Goal: Navigation & Orientation: Understand site structure

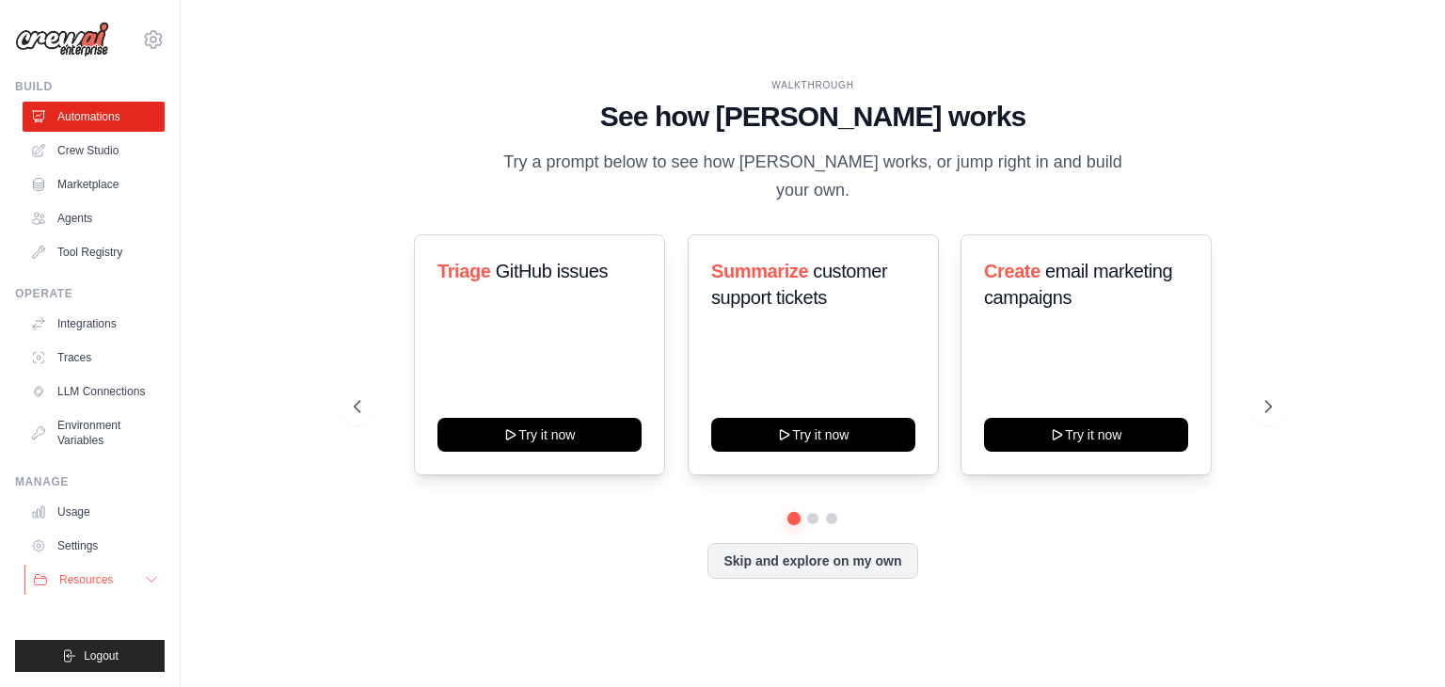
click at [151, 580] on icon at bounding box center [151, 579] width 15 height 15
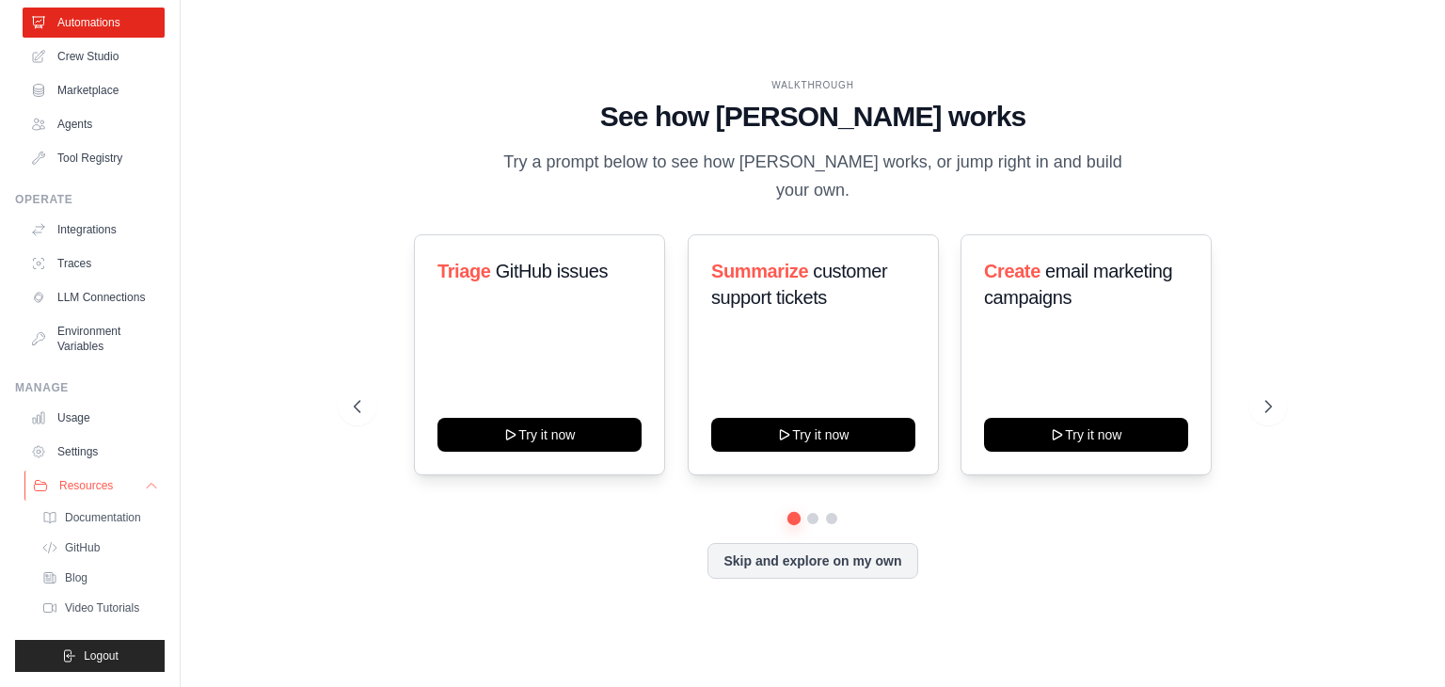
click at [144, 489] on icon at bounding box center [151, 485] width 15 height 15
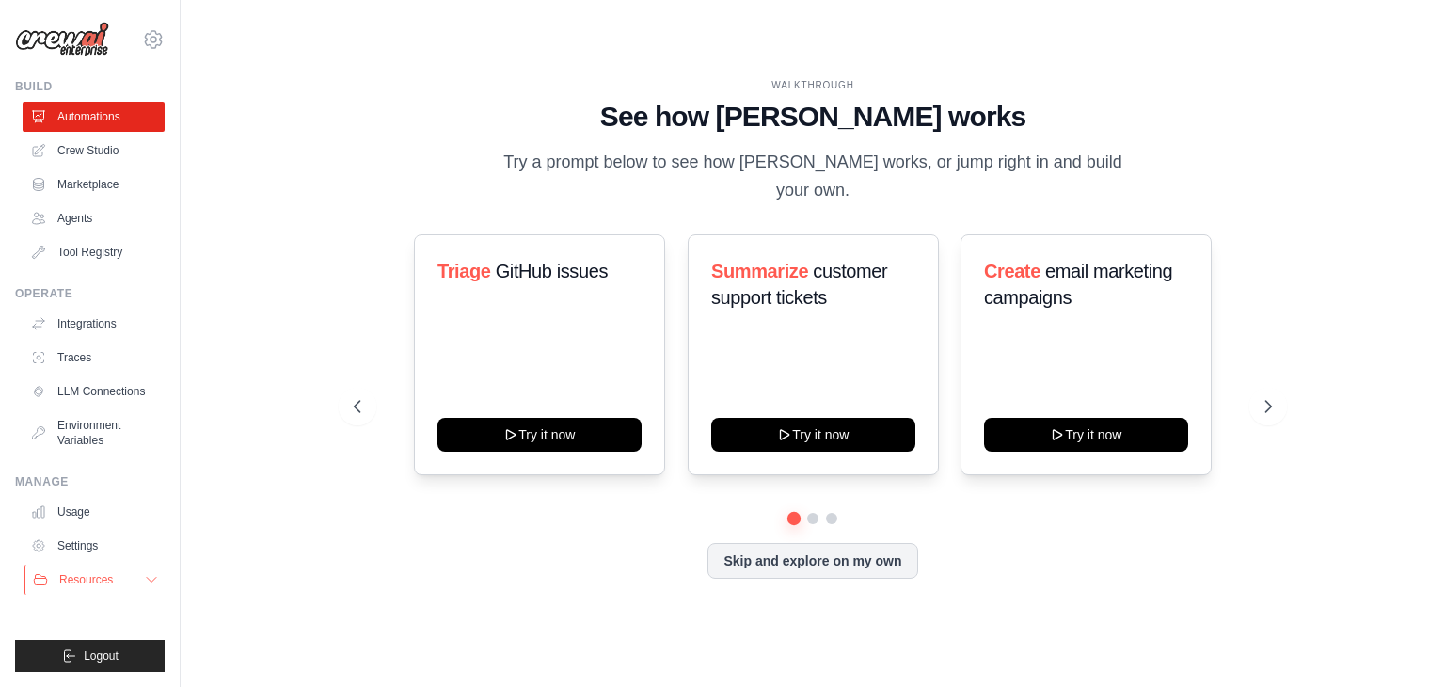
scroll to position [0, 0]
click at [808, 511] on button at bounding box center [812, 518] width 15 height 15
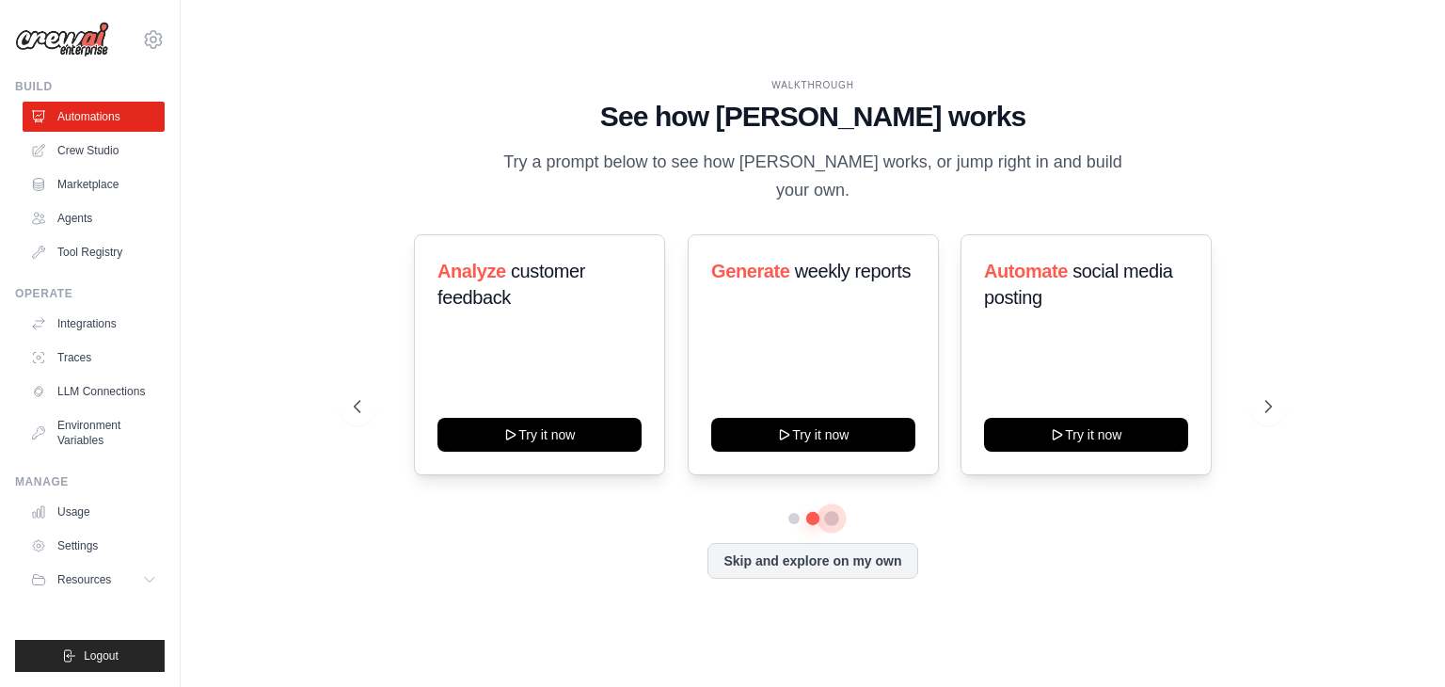
click at [834, 511] on button at bounding box center [831, 518] width 15 height 15
click at [809, 512] on button at bounding box center [812, 518] width 13 height 13
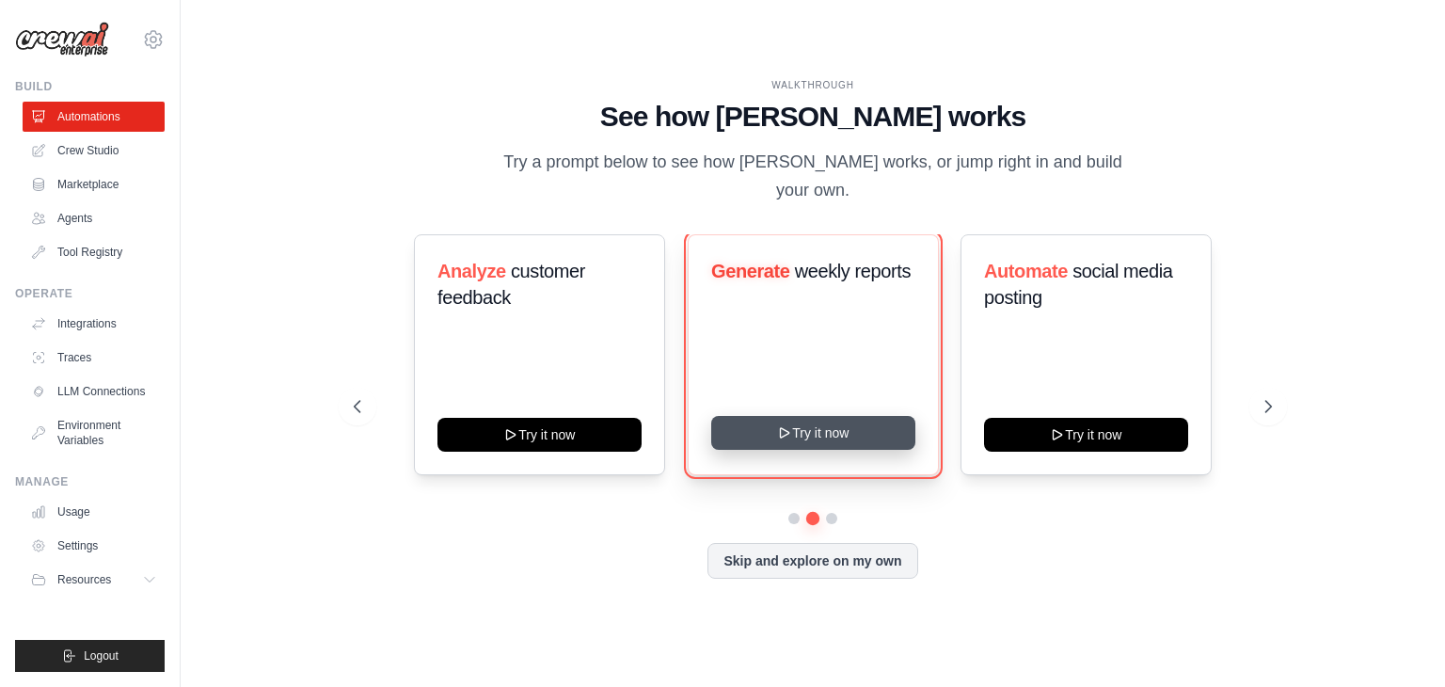
click at [784, 425] on icon at bounding box center [784, 432] width 15 height 15
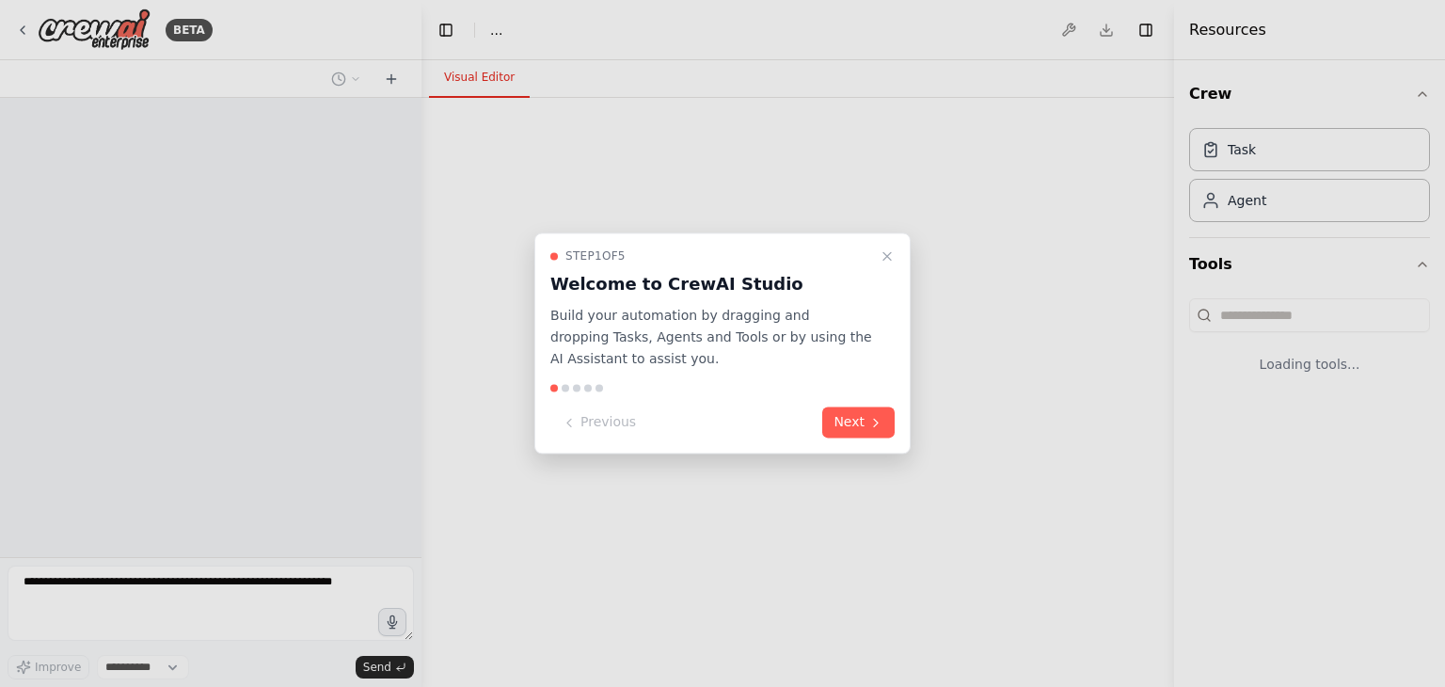
select select "****"
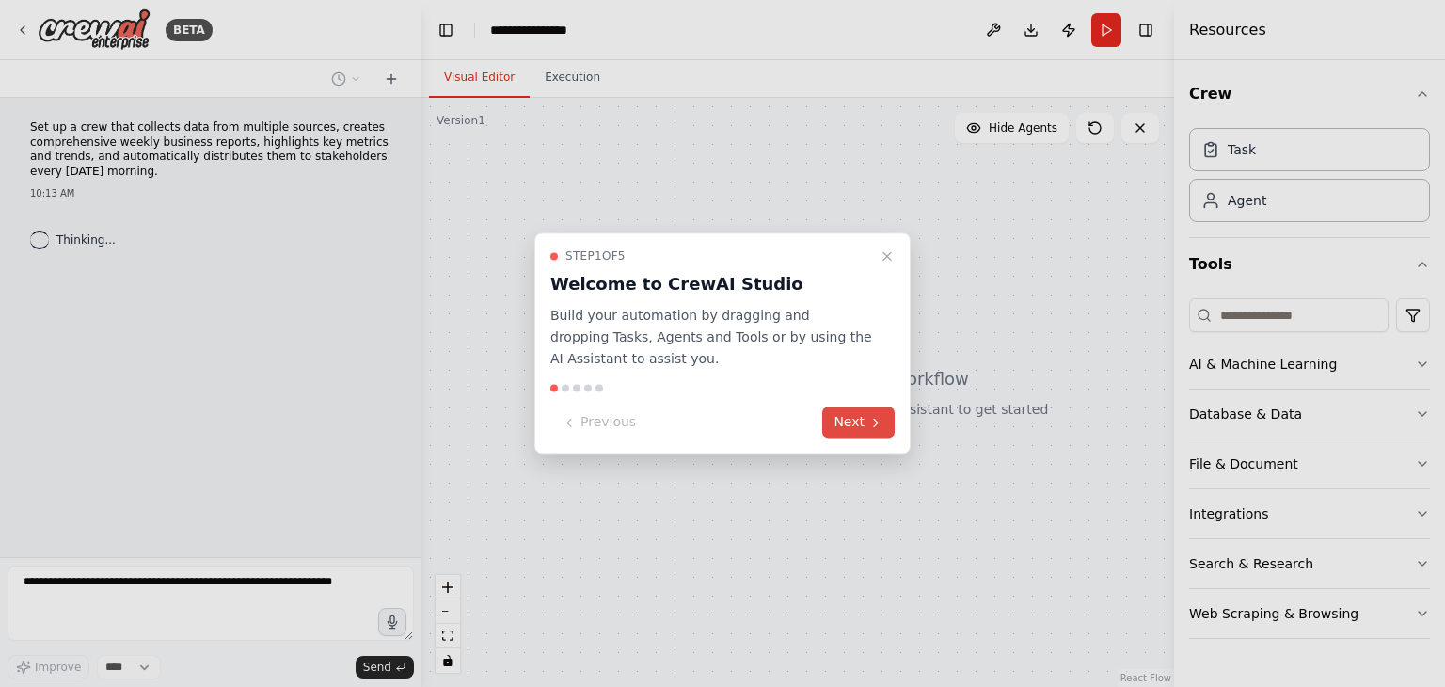
click at [858, 415] on button "Next" at bounding box center [858, 422] width 72 height 31
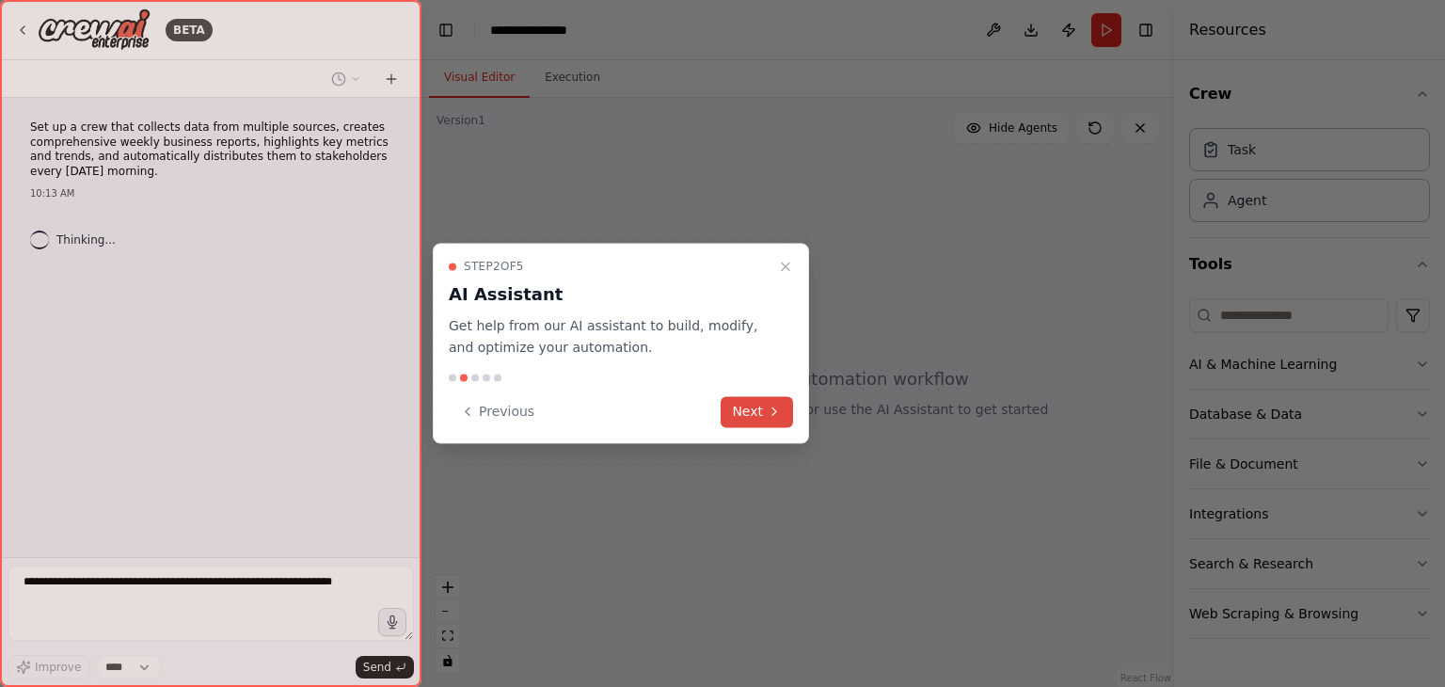
click at [765, 406] on button "Next" at bounding box center [757, 411] width 72 height 31
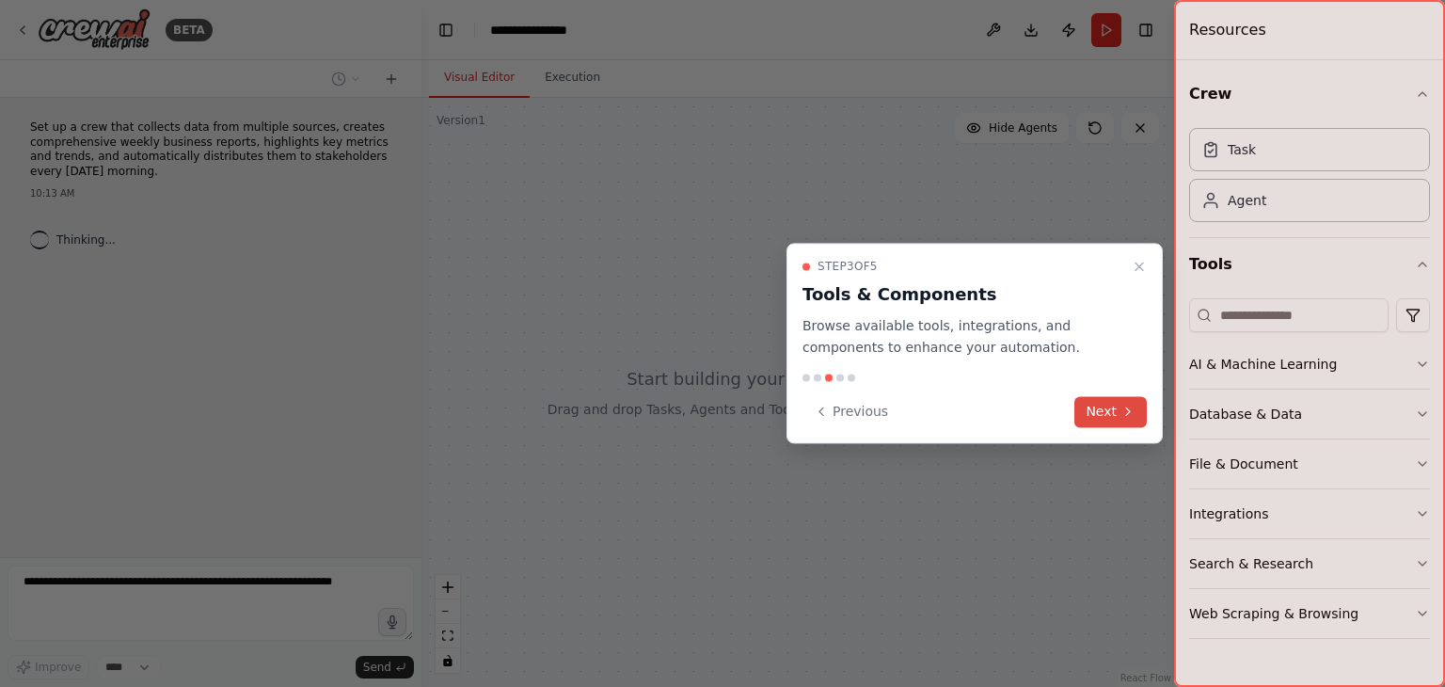
click at [1121, 410] on icon at bounding box center [1128, 411] width 15 height 15
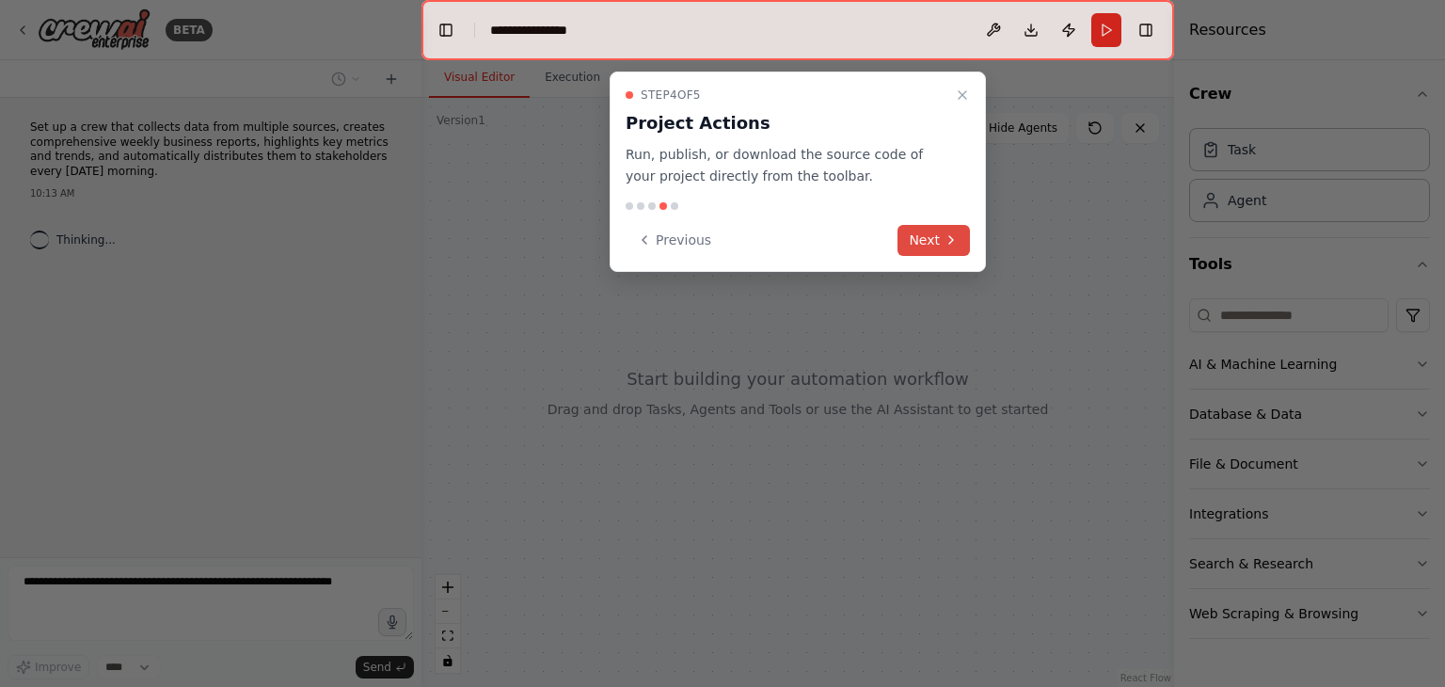
click at [944, 234] on icon at bounding box center [951, 239] width 15 height 15
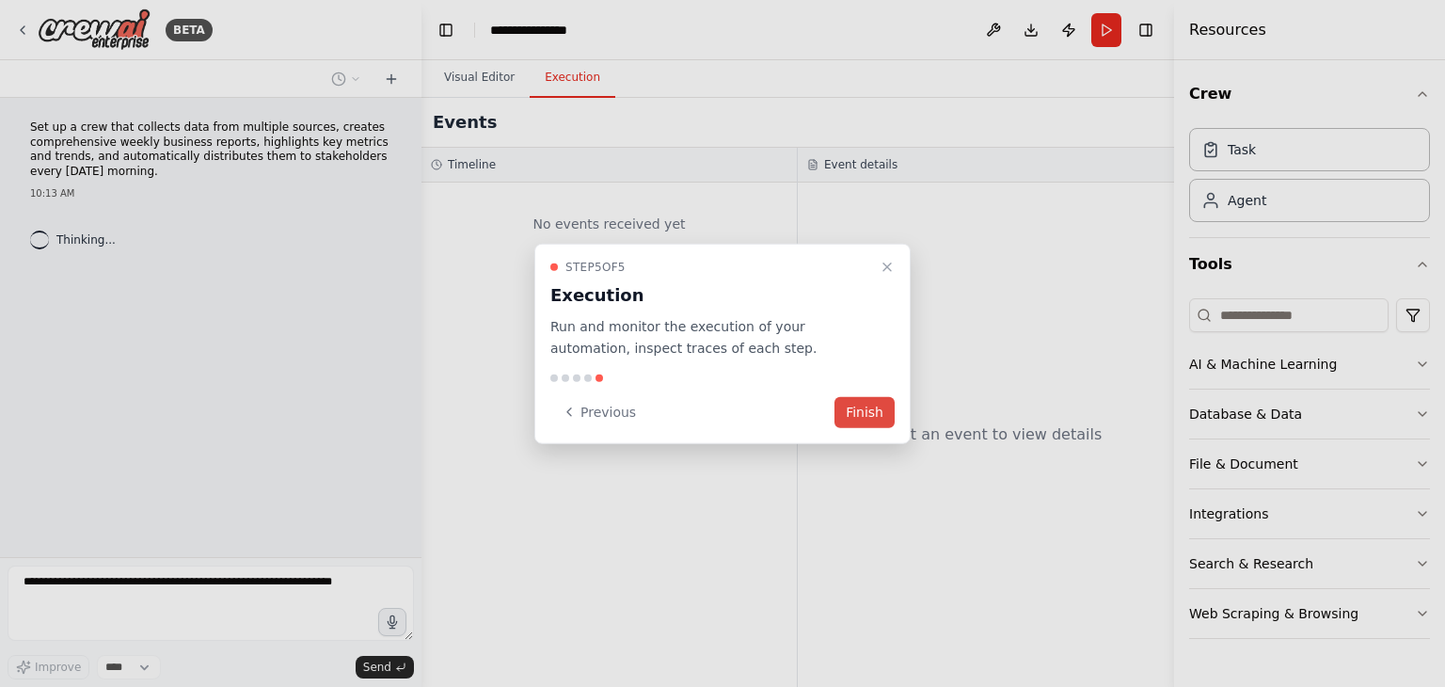
click at [863, 413] on button "Finish" at bounding box center [865, 411] width 60 height 31
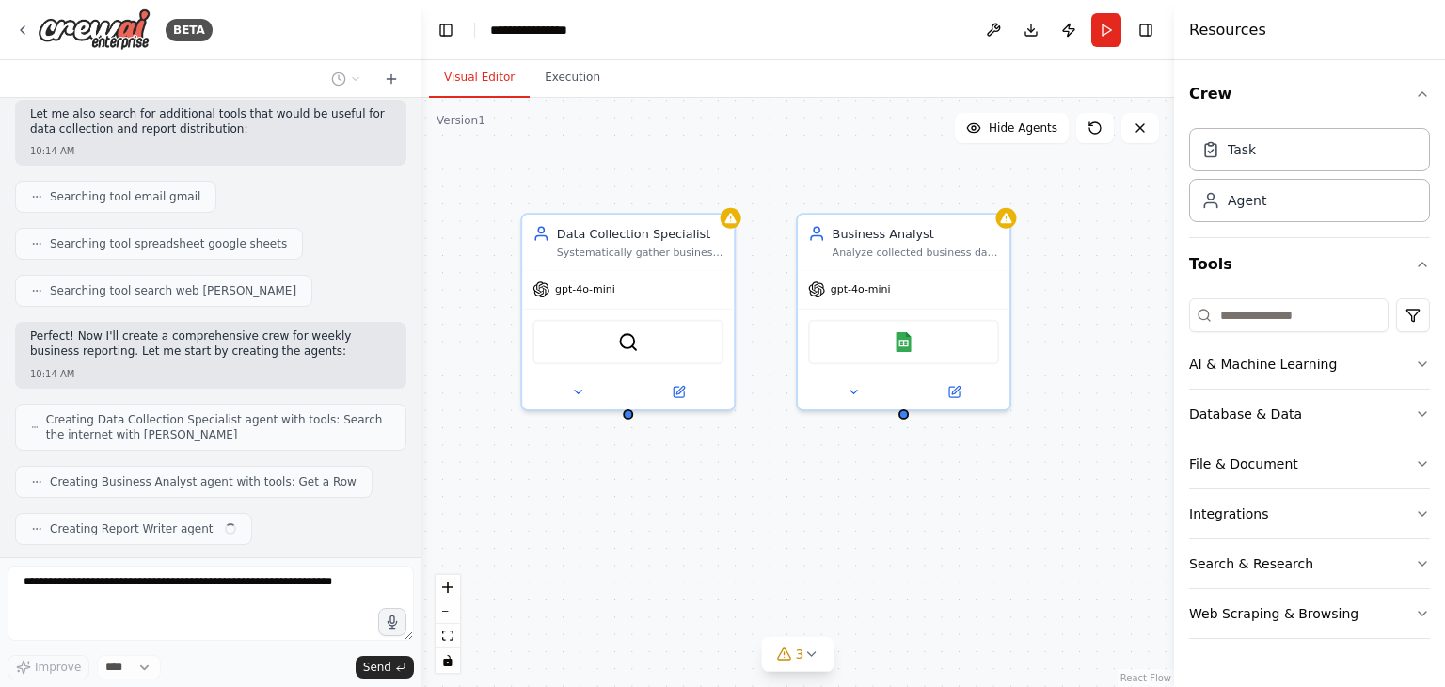
scroll to position [394, 0]
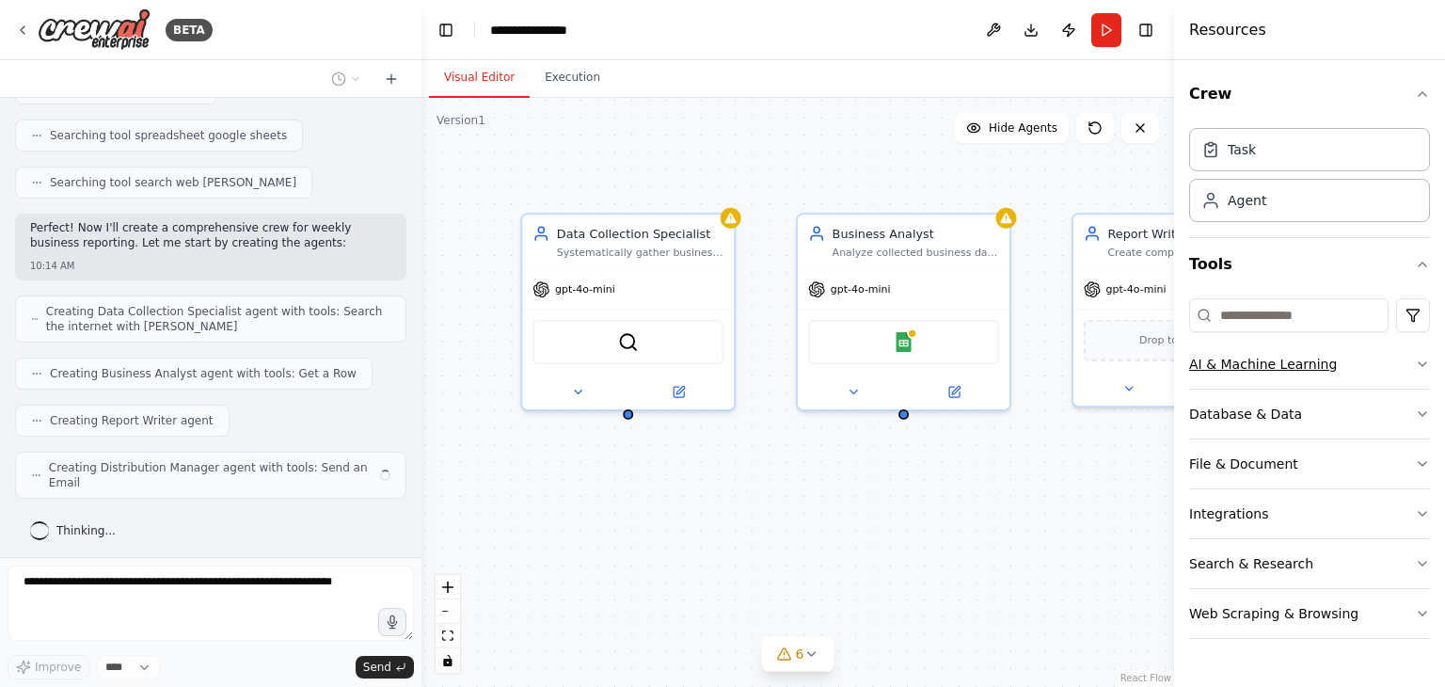
click at [1418, 362] on icon "button" at bounding box center [1422, 364] width 15 height 15
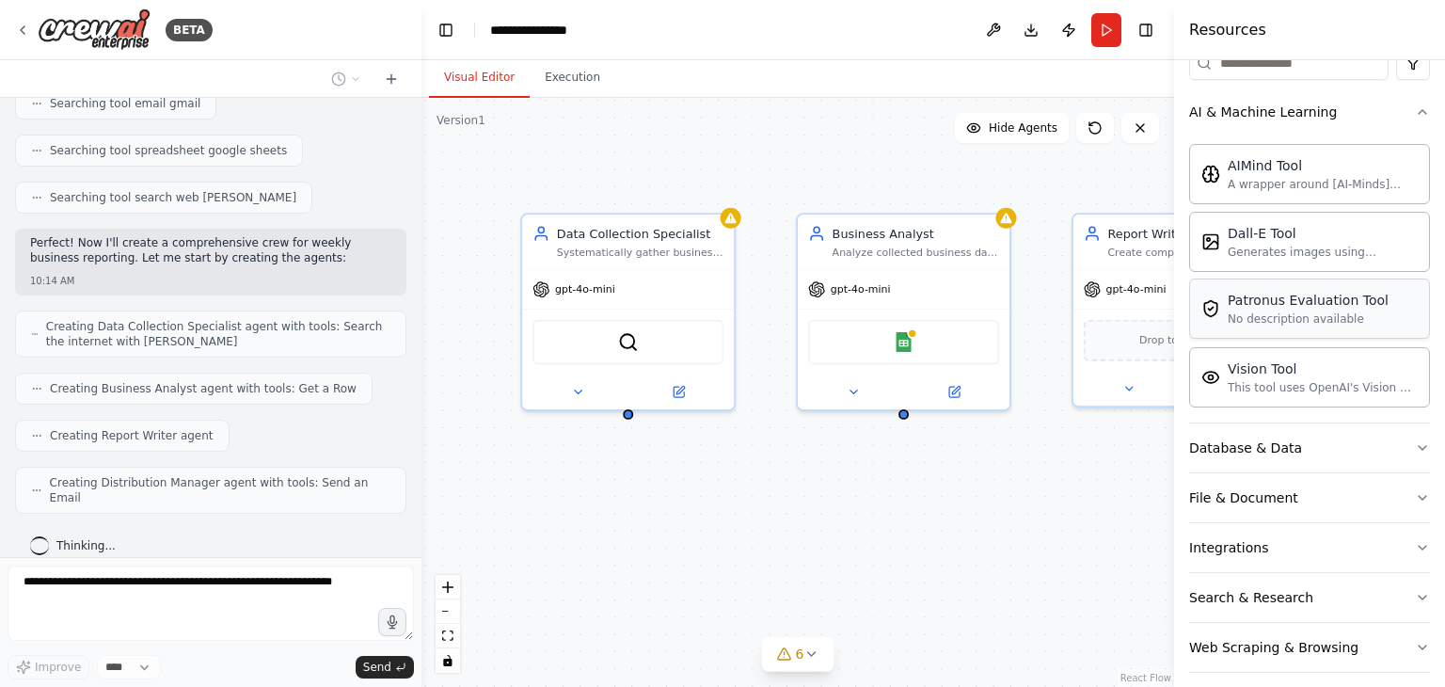
scroll to position [264, 0]
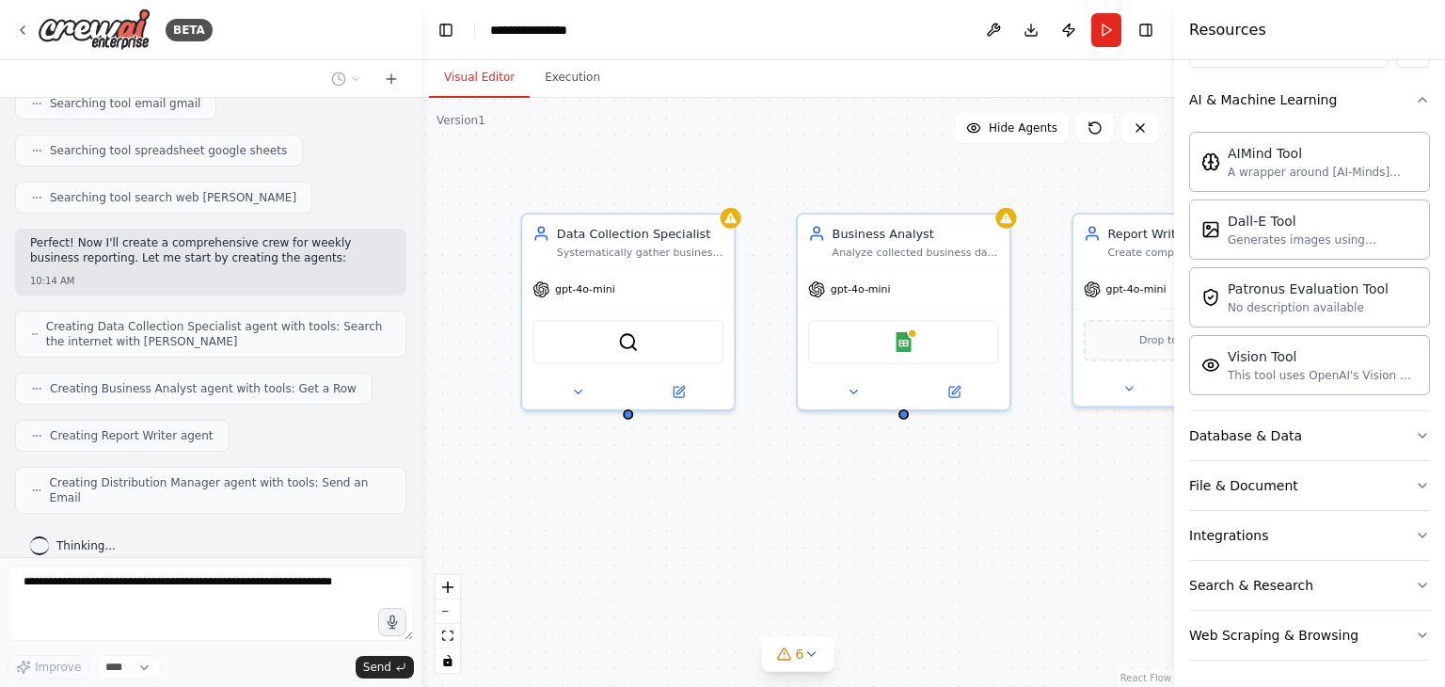
click at [1027, 603] on div "Data Collection Specialist Systematically gather business data from multiple so…" at bounding box center [797, 392] width 753 height 589
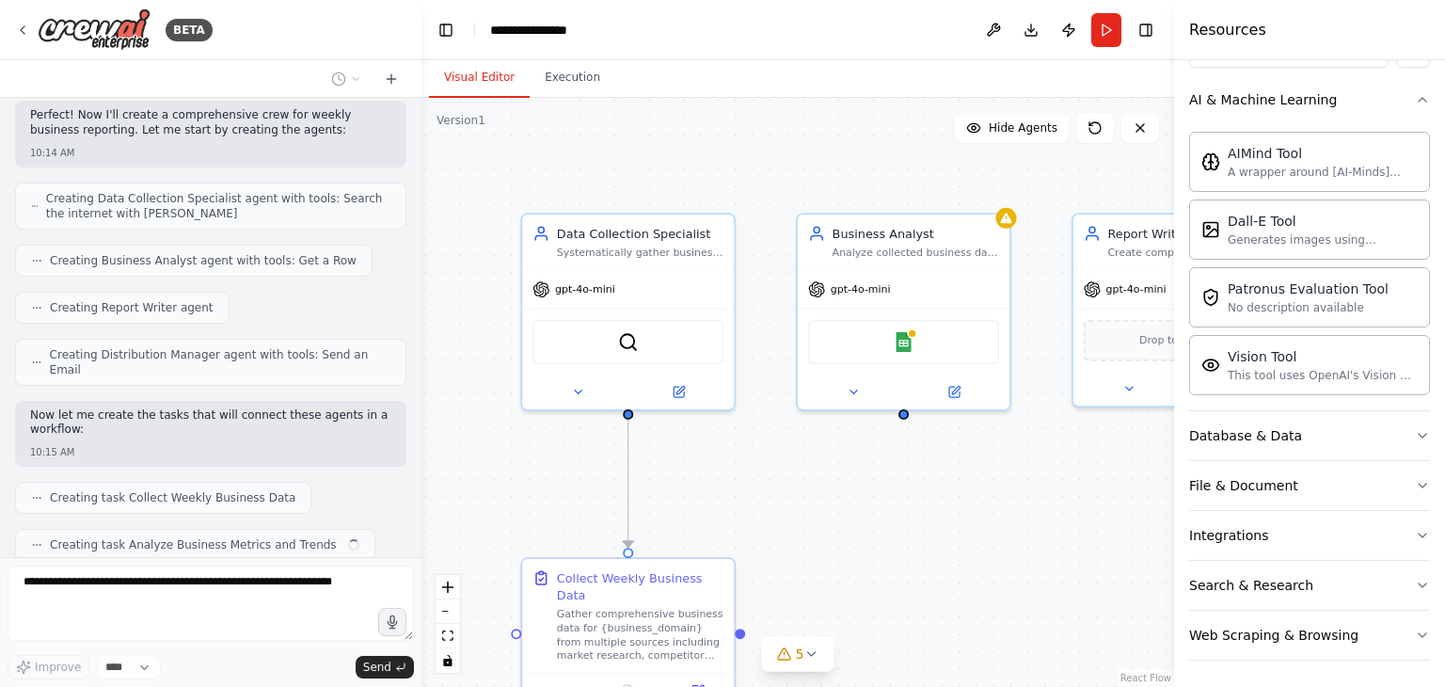
scroll to position [614, 0]
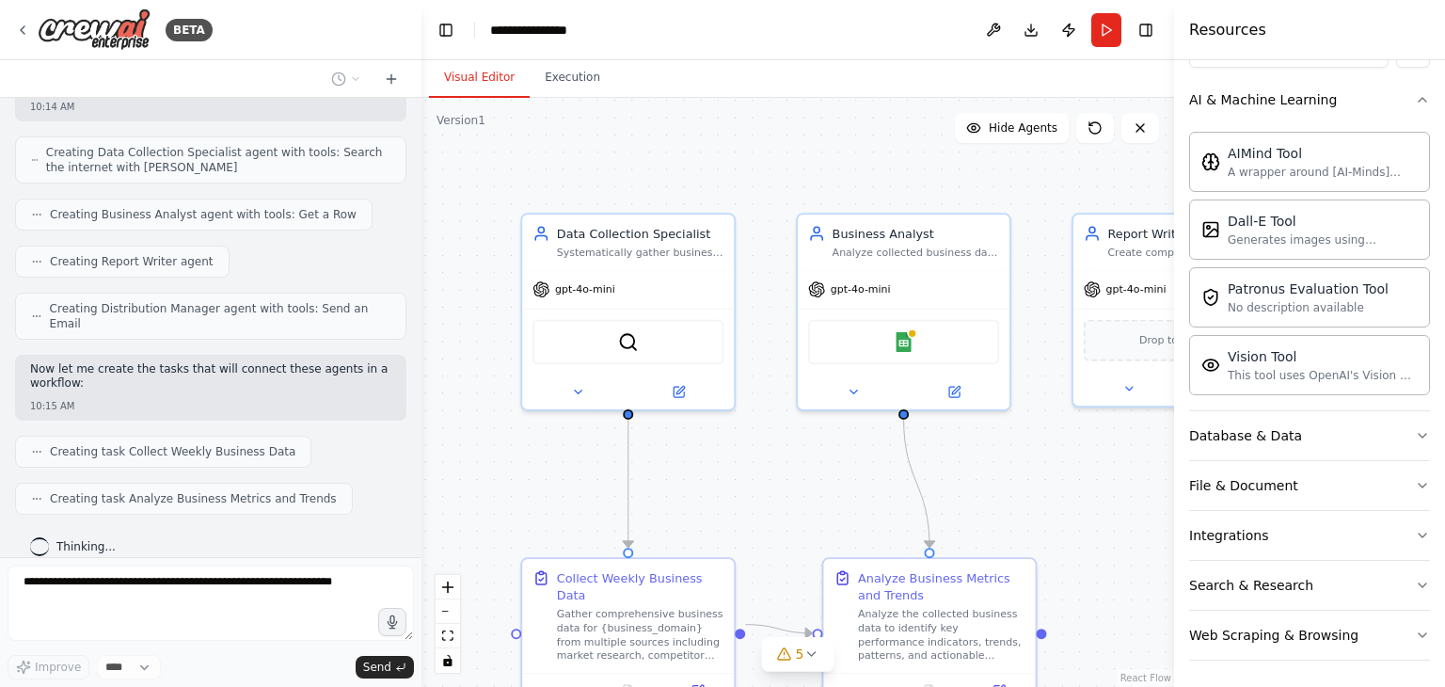
click at [723, 115] on div ".deletable-edge-delete-btn { width: 20px; height: 20px; border: 0px solid #ffff…" at bounding box center [797, 392] width 753 height 589
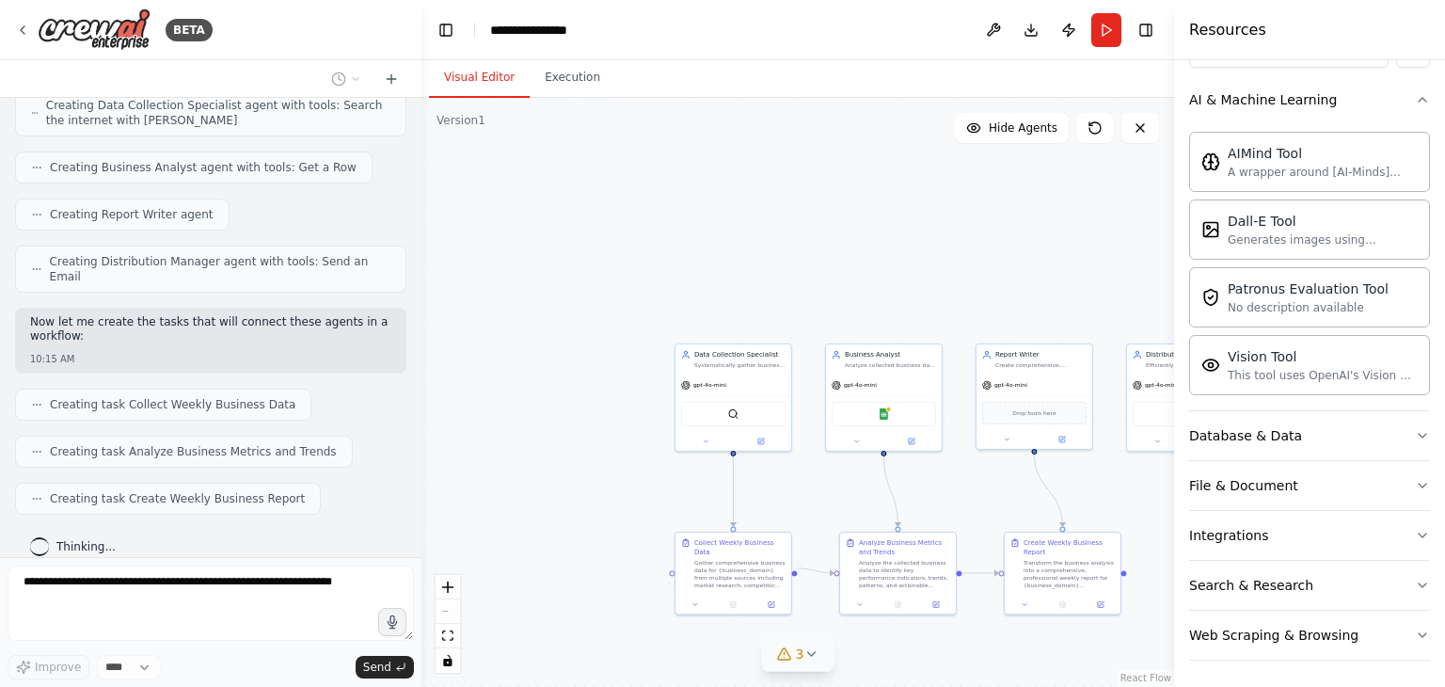
scroll to position [707, 0]
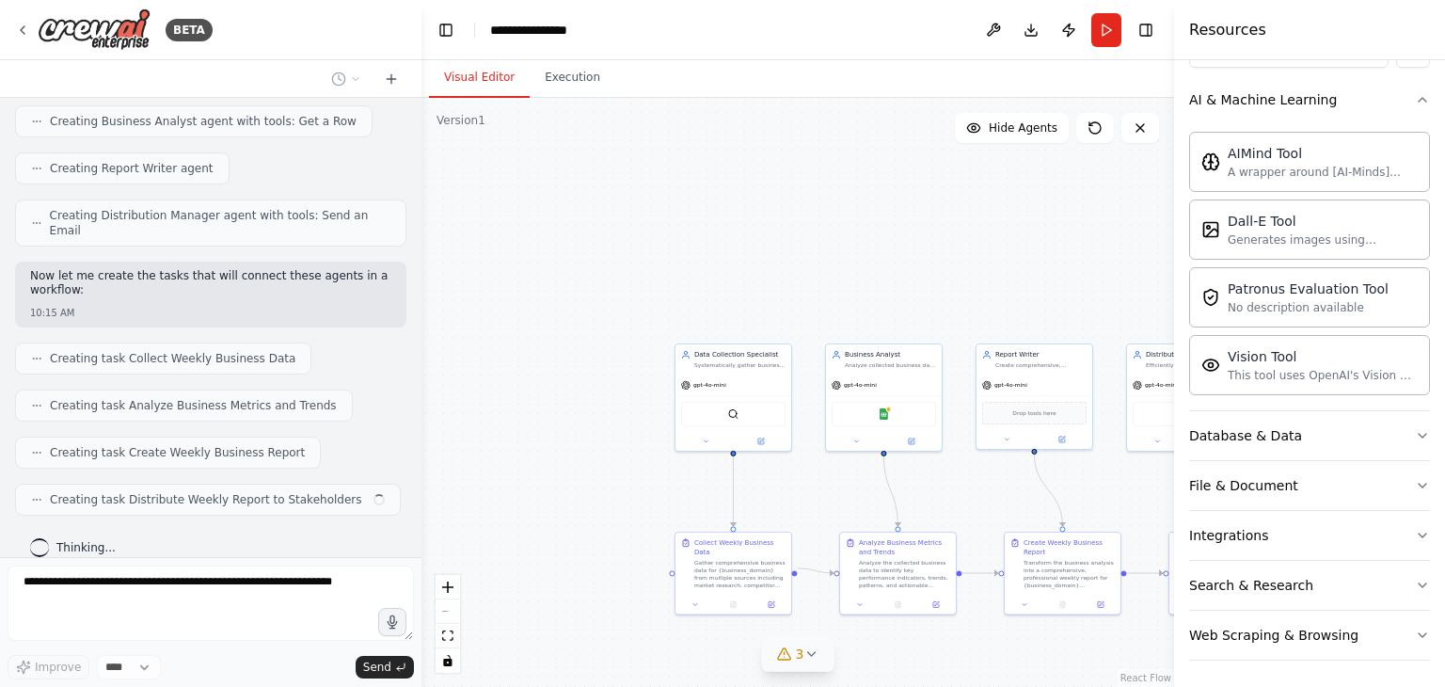
click at [809, 659] on icon at bounding box center [810, 653] width 15 height 15
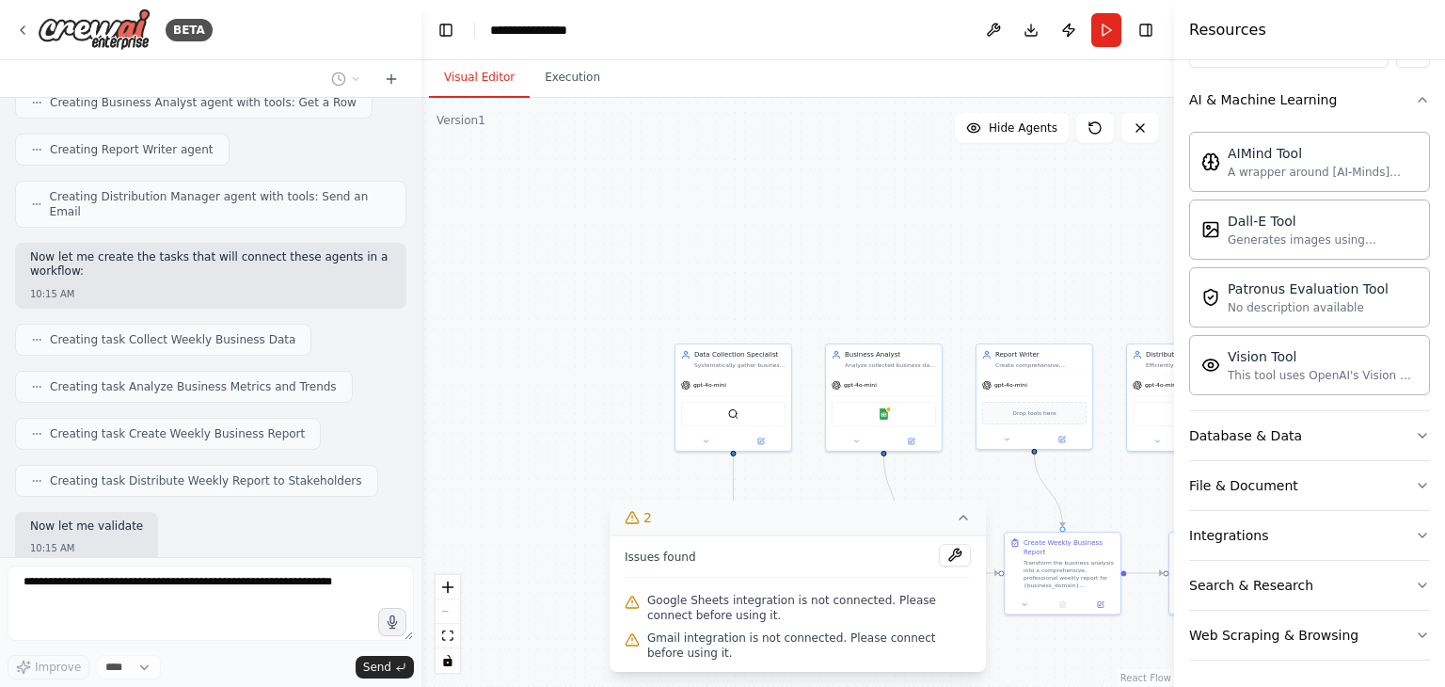
scroll to position [821, 0]
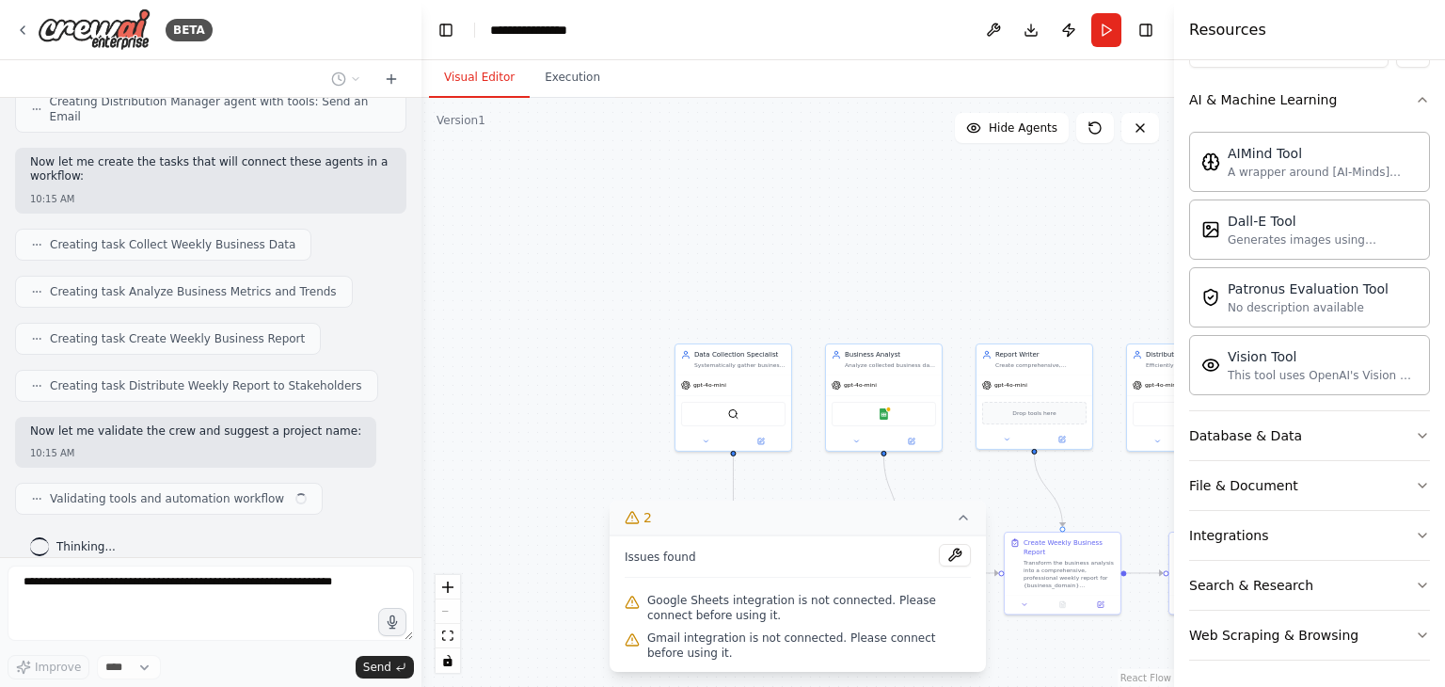
click at [962, 516] on icon at bounding box center [963, 517] width 15 height 15
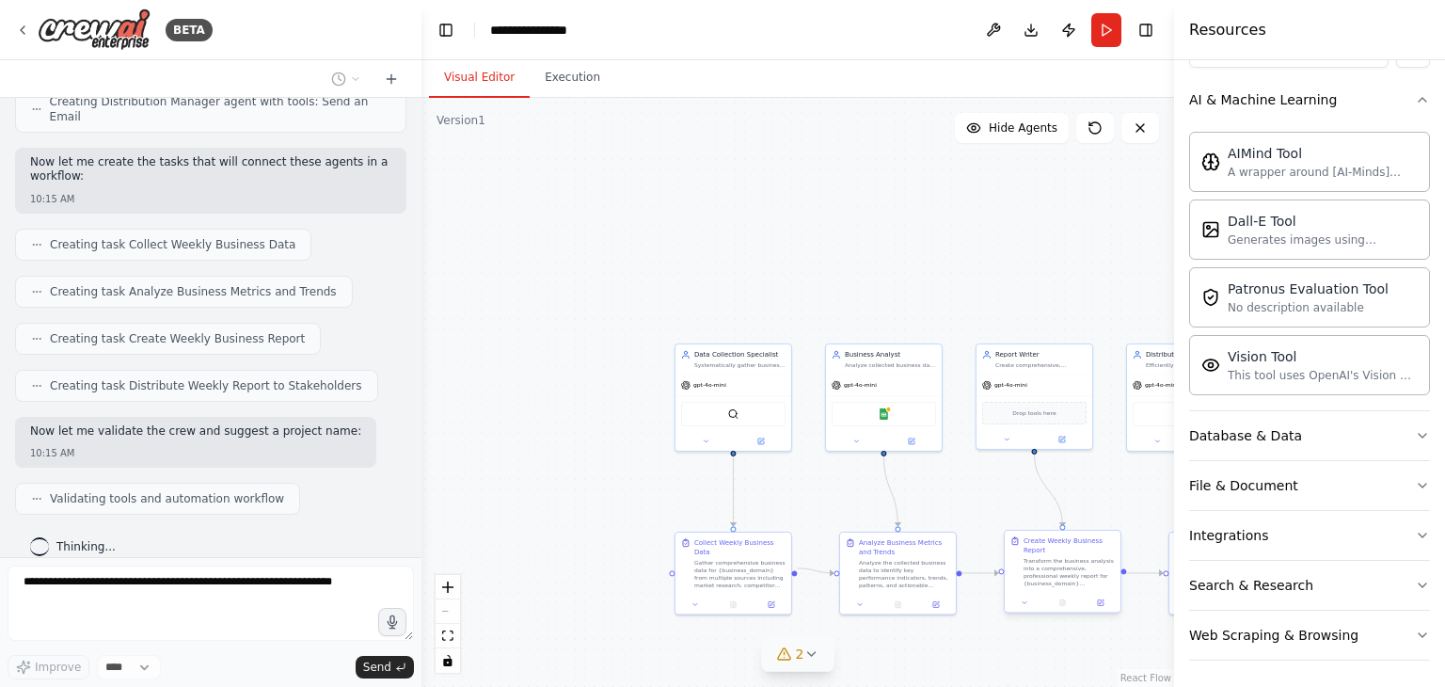
scroll to position [868, 0]
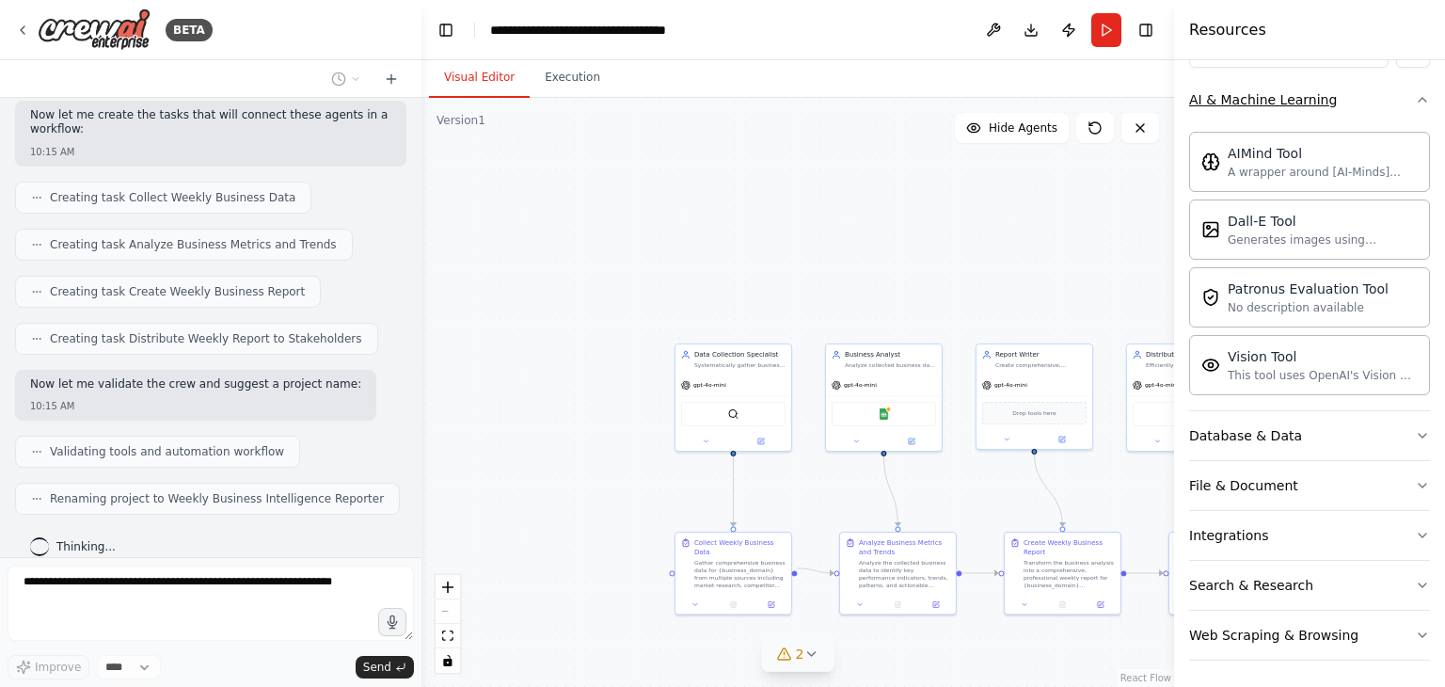
click at [1419, 98] on icon "button" at bounding box center [1423, 100] width 8 height 4
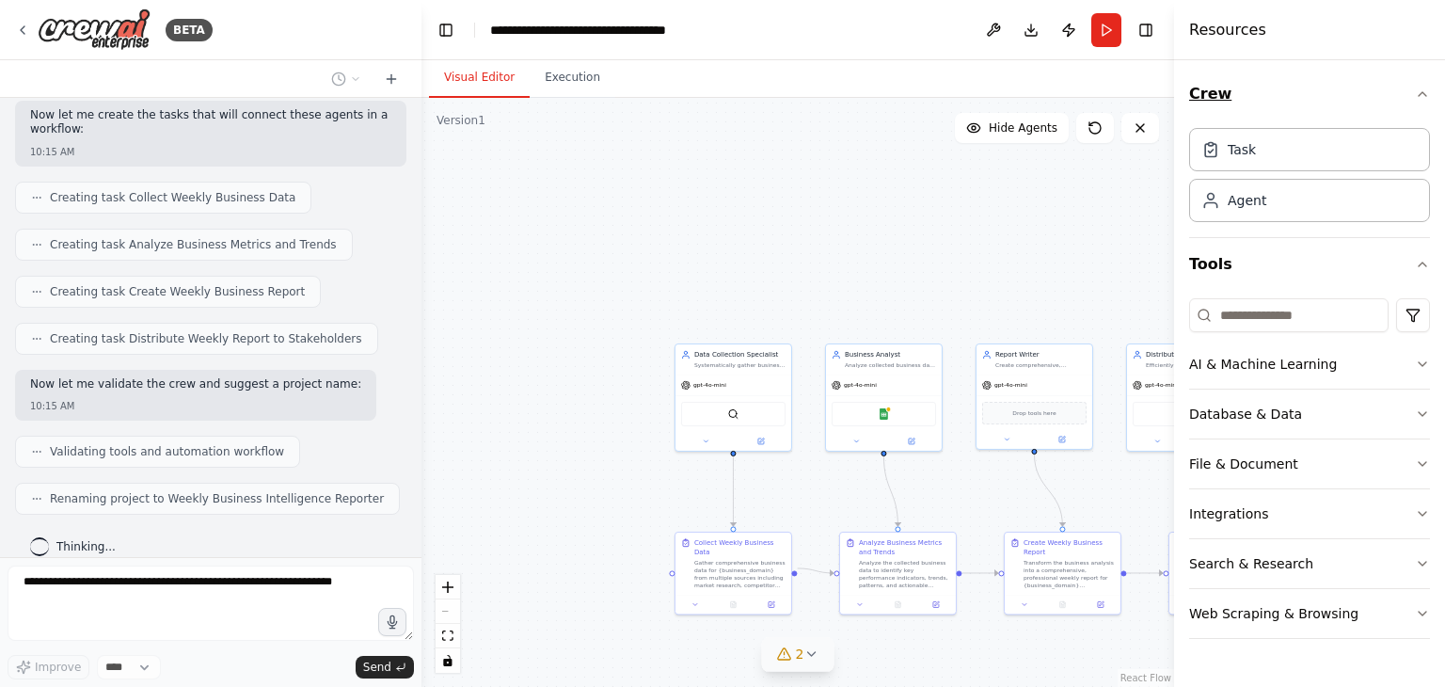
scroll to position [0, 0]
click at [1428, 90] on icon "button" at bounding box center [1422, 94] width 15 height 15
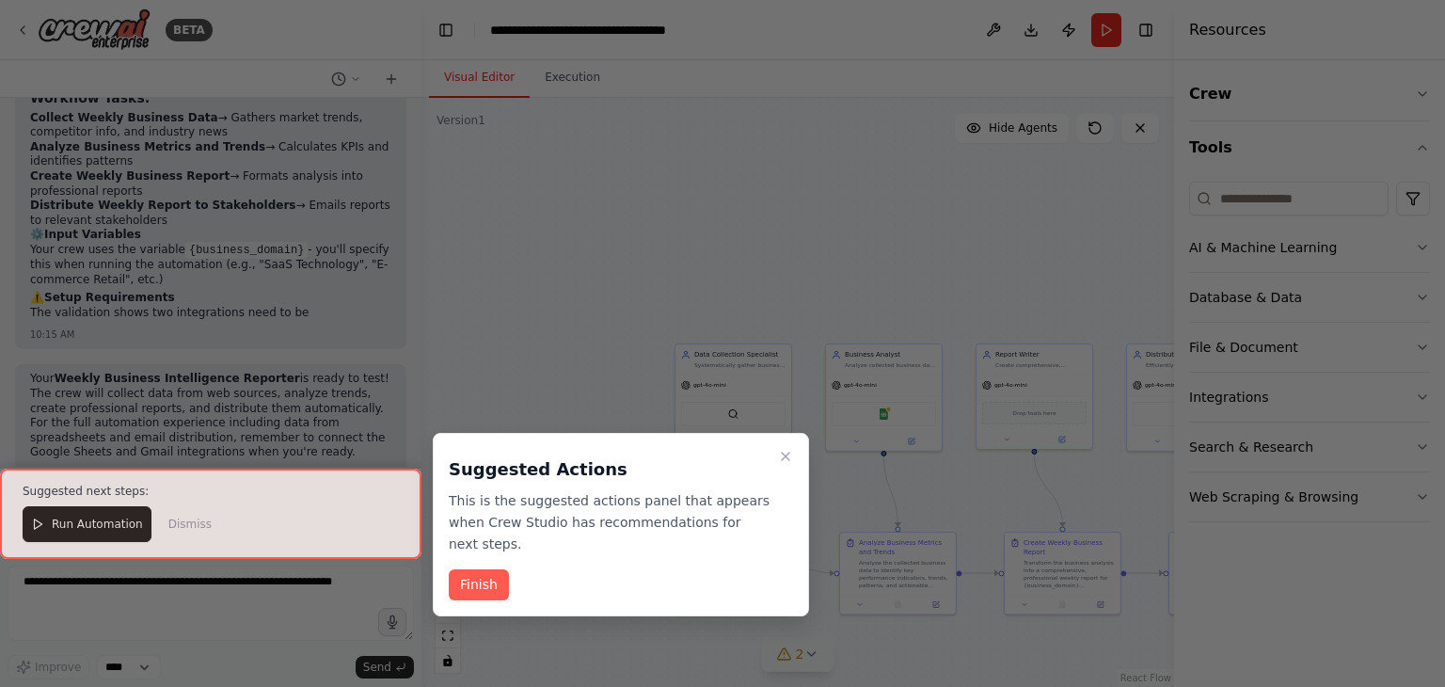
click at [75, 524] on div at bounding box center [210, 513] width 421 height 89
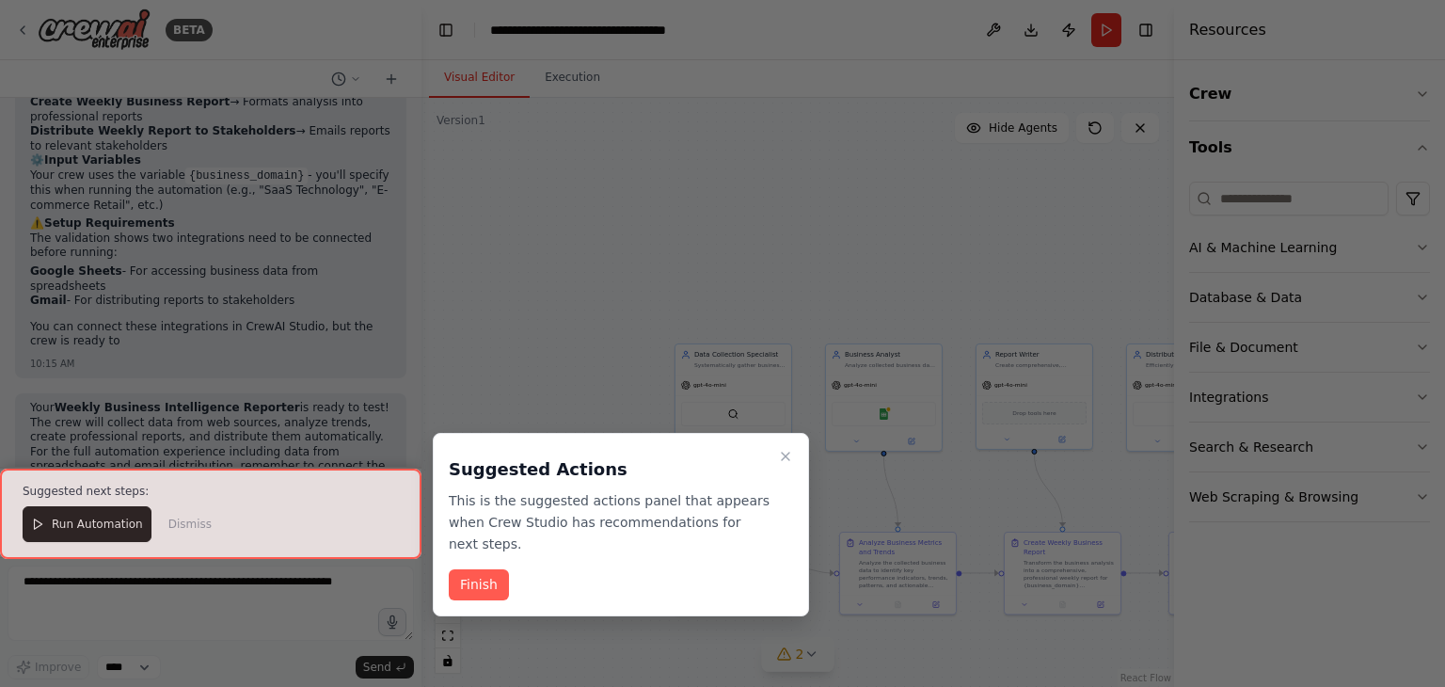
scroll to position [1647, 0]
click at [469, 569] on button "Finish" at bounding box center [479, 584] width 60 height 31
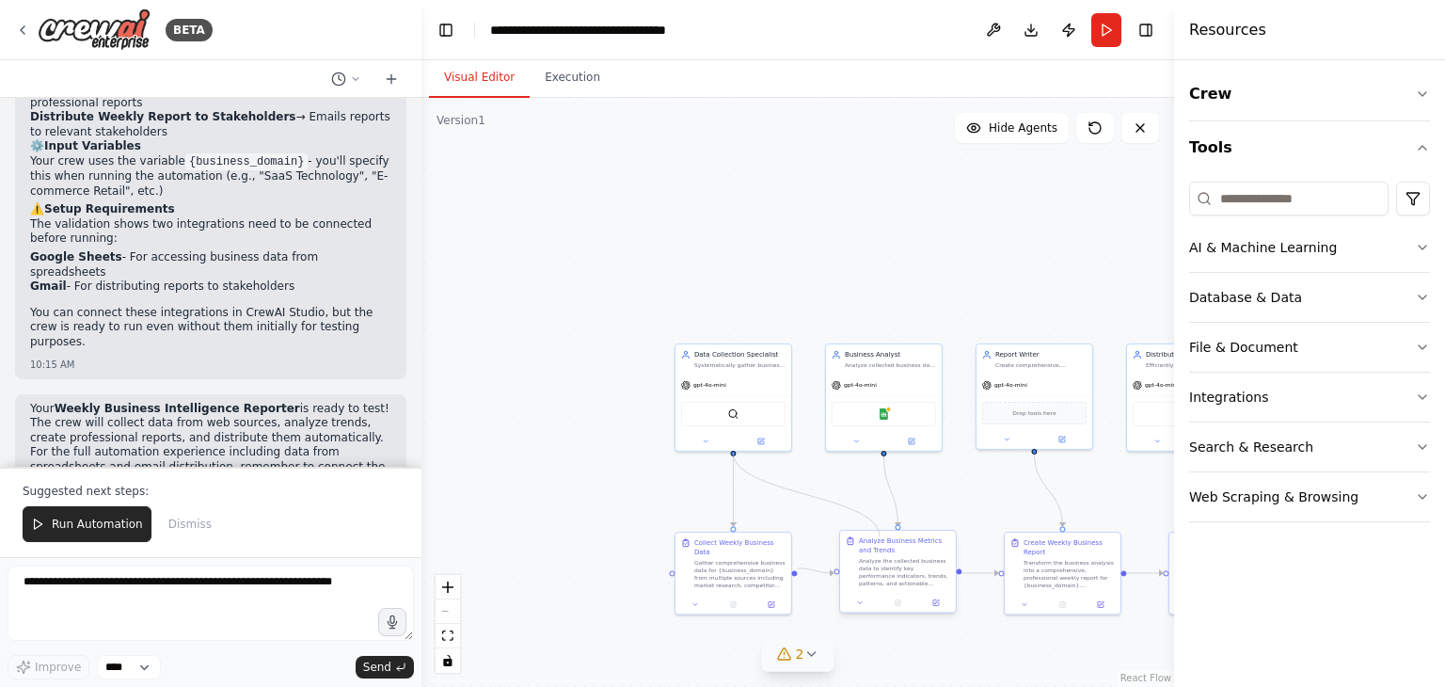
drag, startPoint x: 734, startPoint y: 448, endPoint x: 880, endPoint y: 536, distance: 170.5
click at [880, 536] on div "Data Collection Specialist Systematically gather business data from multiple so…" at bounding box center [816, 443] width 376 height 294
drag, startPoint x: 731, startPoint y: 456, endPoint x: 883, endPoint y: 449, distance: 152.6
click at [883, 449] on div ".deletable-edge-delete-btn { width: 20px; height: 20px; border: 0px solid #ffff…" at bounding box center [816, 443] width 376 height 294
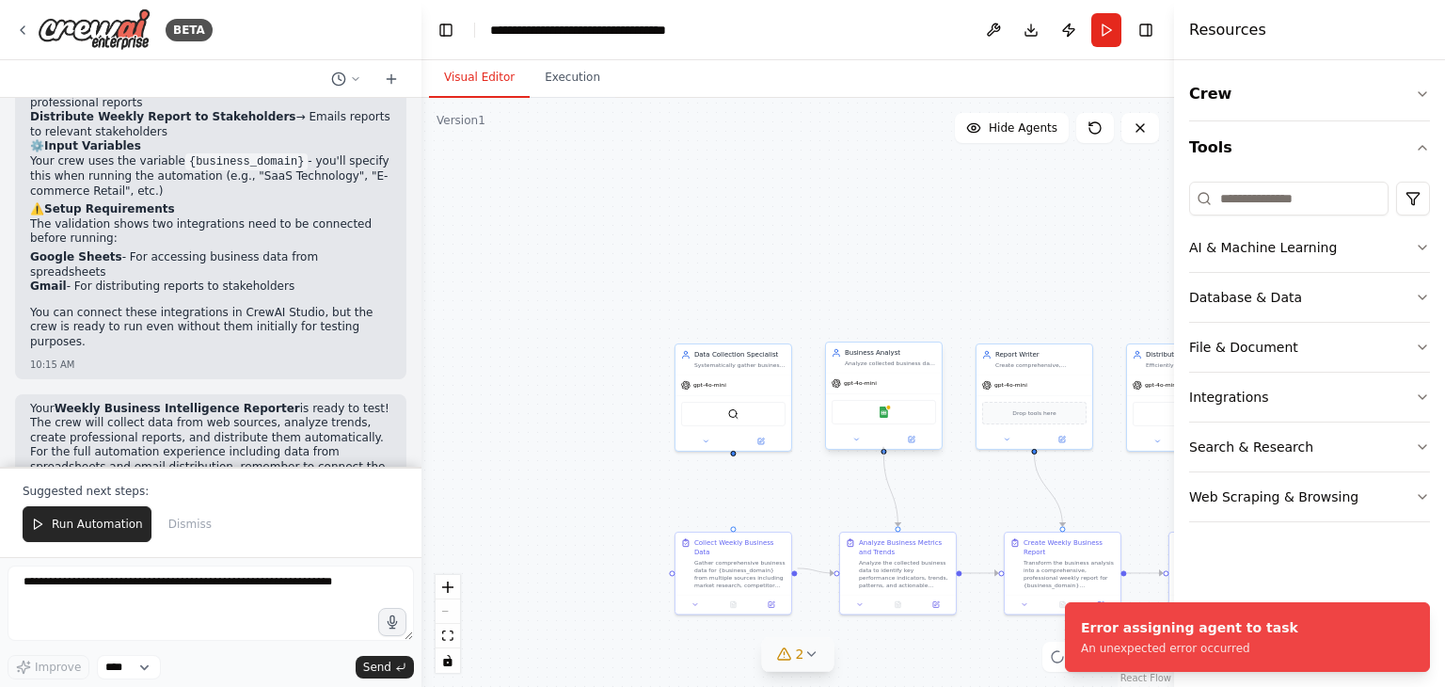
click at [883, 449] on div at bounding box center [884, 452] width 6 height 6
click at [861, 513] on div ".deletable-edge-delete-btn { width: 20px; height: 20px; border: 0px solid #ffff…" at bounding box center [797, 392] width 753 height 589
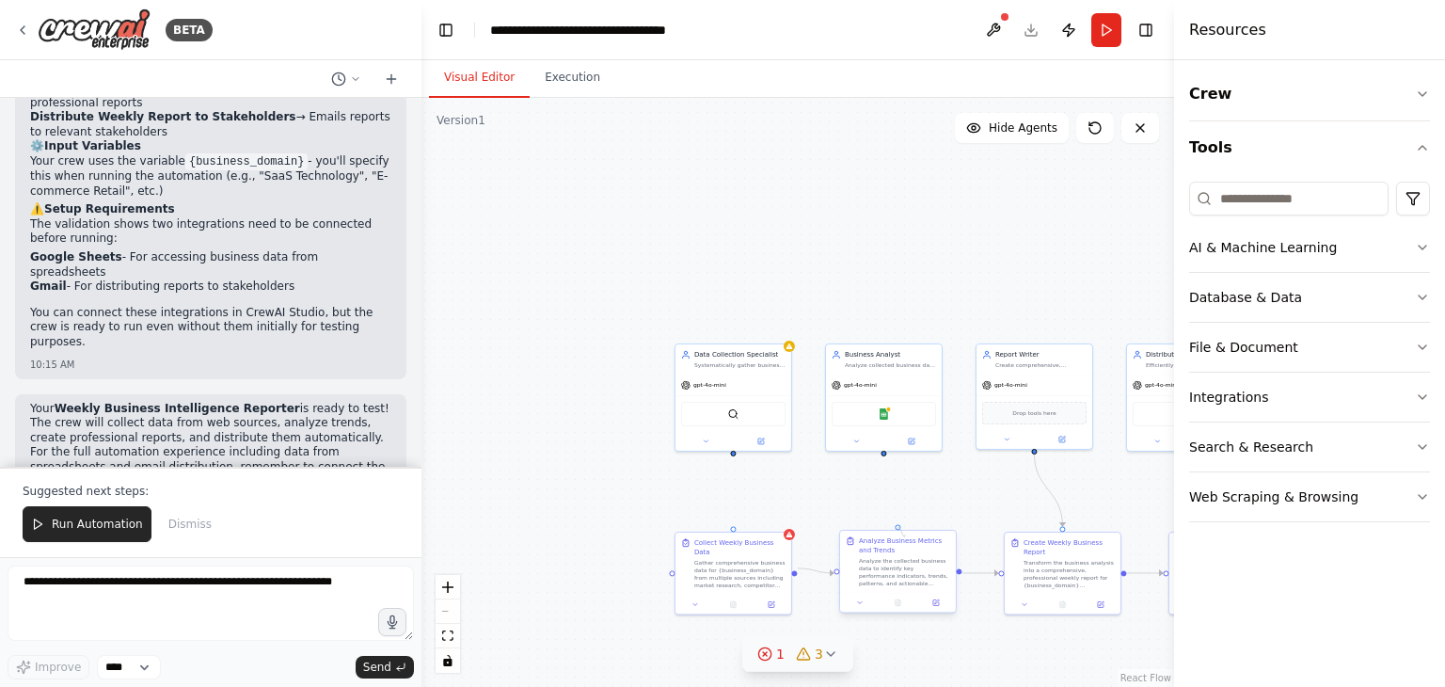
drag, startPoint x: 882, startPoint y: 456, endPoint x: 905, endPoint y: 534, distance: 81.6
click at [905, 534] on div ".deletable-edge-delete-btn { width: 20px; height: 20px; border: 0px solid #ffff…" at bounding box center [816, 443] width 376 height 294
click at [1105, 31] on button "Run" at bounding box center [1106, 30] width 30 height 34
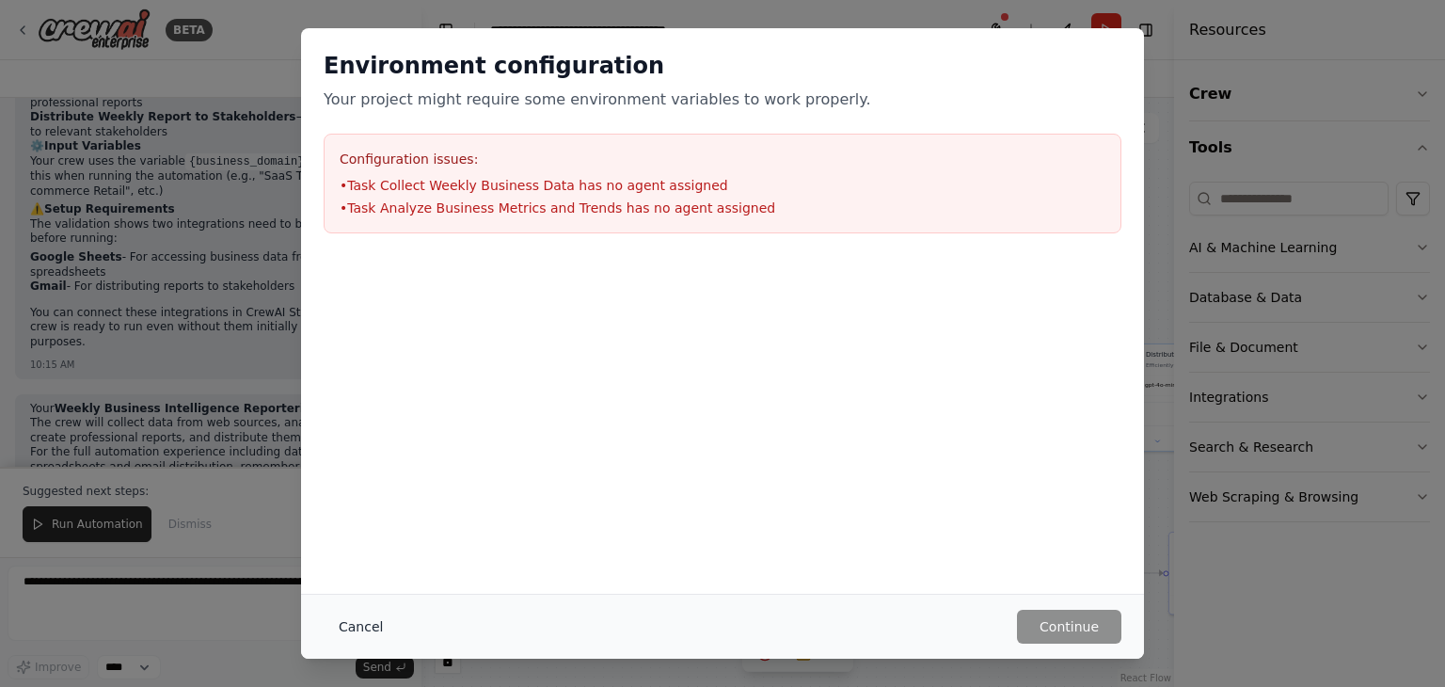
click at [358, 628] on button "Cancel" at bounding box center [361, 627] width 74 height 34
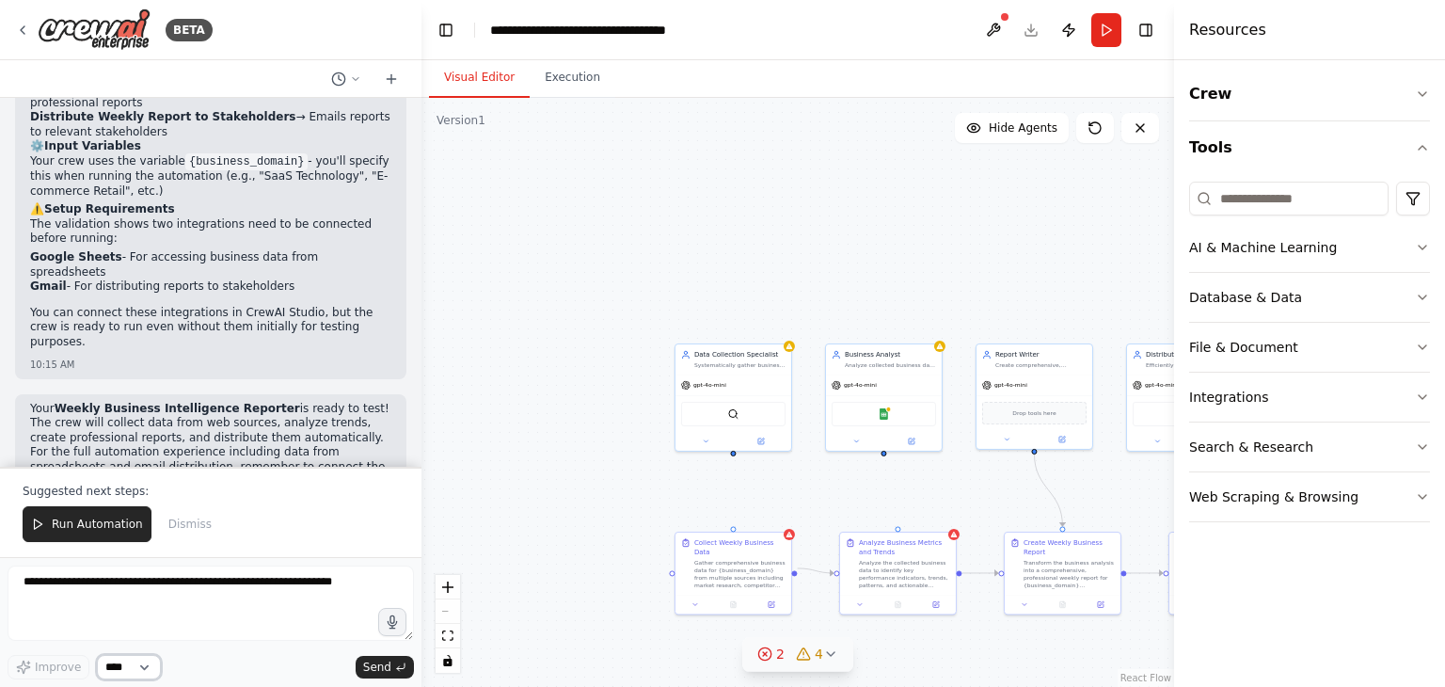
click at [140, 663] on select "****" at bounding box center [129, 667] width 64 height 24
click at [532, 358] on div ".deletable-edge-delete-btn { width: 20px; height: 20px; border: 0px solid #ffff…" at bounding box center [797, 392] width 753 height 589
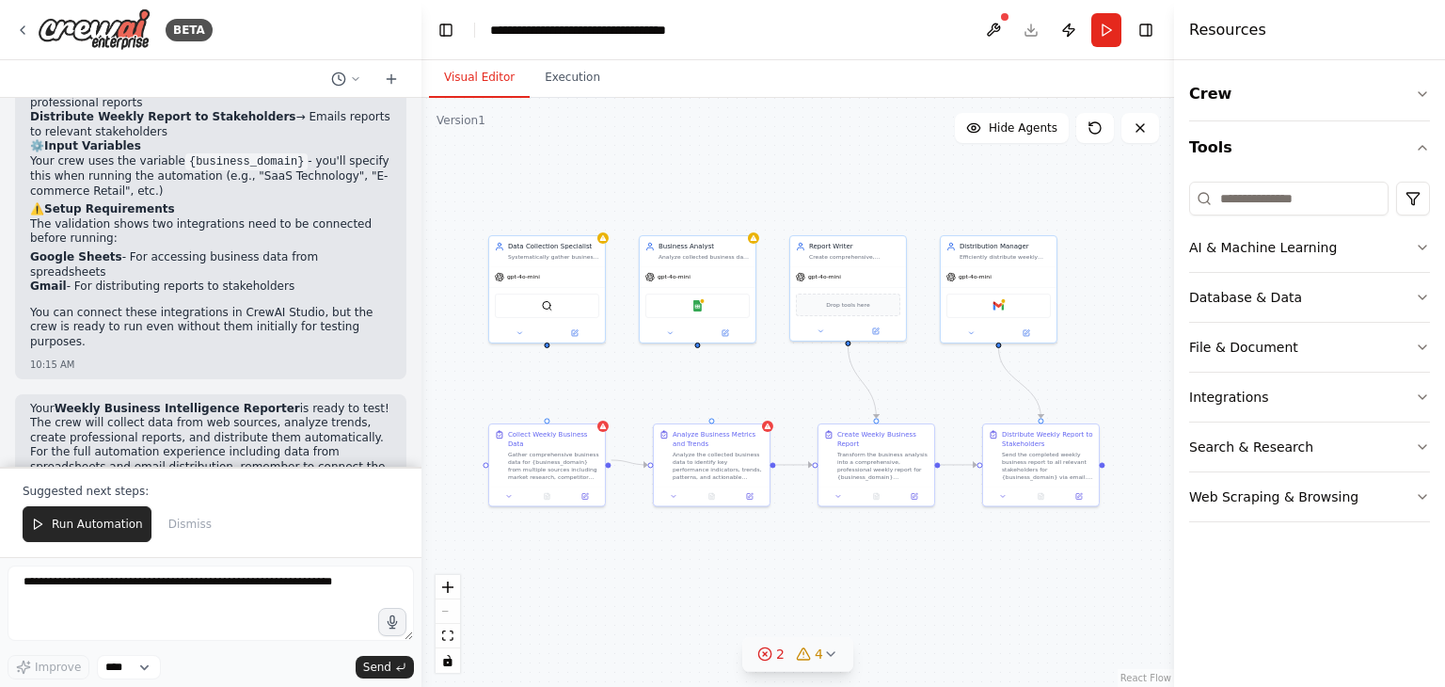
drag, startPoint x: 674, startPoint y: 230, endPoint x: 487, endPoint y: 121, distance: 215.4
click at [487, 121] on div ".deletable-edge-delete-btn { width: 20px; height: 20px; border: 0px solid #ffff…" at bounding box center [797, 392] width 753 height 589
drag, startPoint x: 711, startPoint y: 423, endPoint x: 695, endPoint y: 429, distance: 17.0
click at [695, 431] on div "Analyze Business Metrics and Trends Analyze the collected business data to iden…" at bounding box center [698, 473] width 118 height 84
drag, startPoint x: 695, startPoint y: 429, endPoint x: 696, endPoint y: 419, distance: 10.4
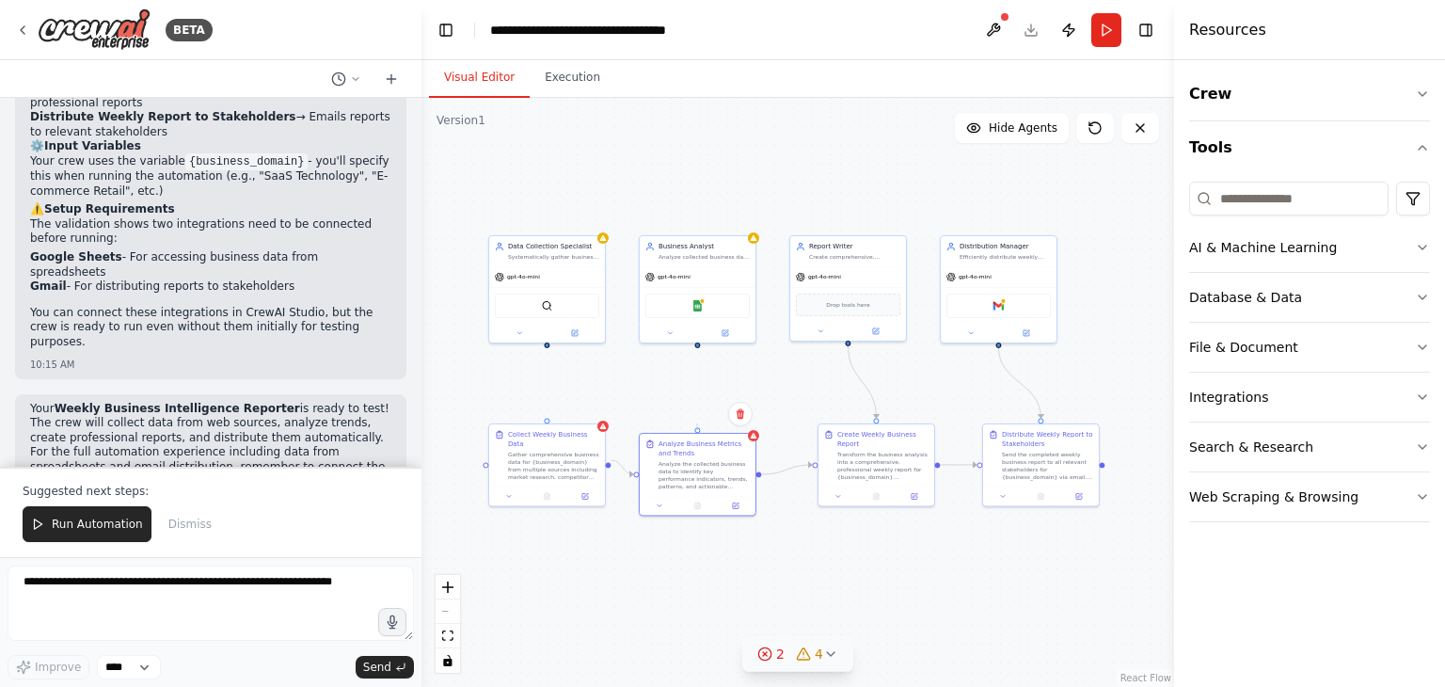
click at [696, 419] on div ".deletable-edge-delete-btn { width: 20px; height: 20px; border: 0px solid #ffff…" at bounding box center [797, 392] width 753 height 589
click at [696, 421] on div ".deletable-edge-delete-btn { width: 20px; height: 20px; border: 0px solid #ffff…" at bounding box center [797, 392] width 753 height 589
click at [699, 433] on div "Analyze Business Metrics and Trends Analyze the collected business data to iden…" at bounding box center [698, 463] width 116 height 62
drag, startPoint x: 699, startPoint y: 433, endPoint x: 708, endPoint y: 423, distance: 13.3
click at [708, 423] on div "Analyze Business Metrics and Trends Analyze the collected business data to iden…" at bounding box center [707, 453] width 116 height 62
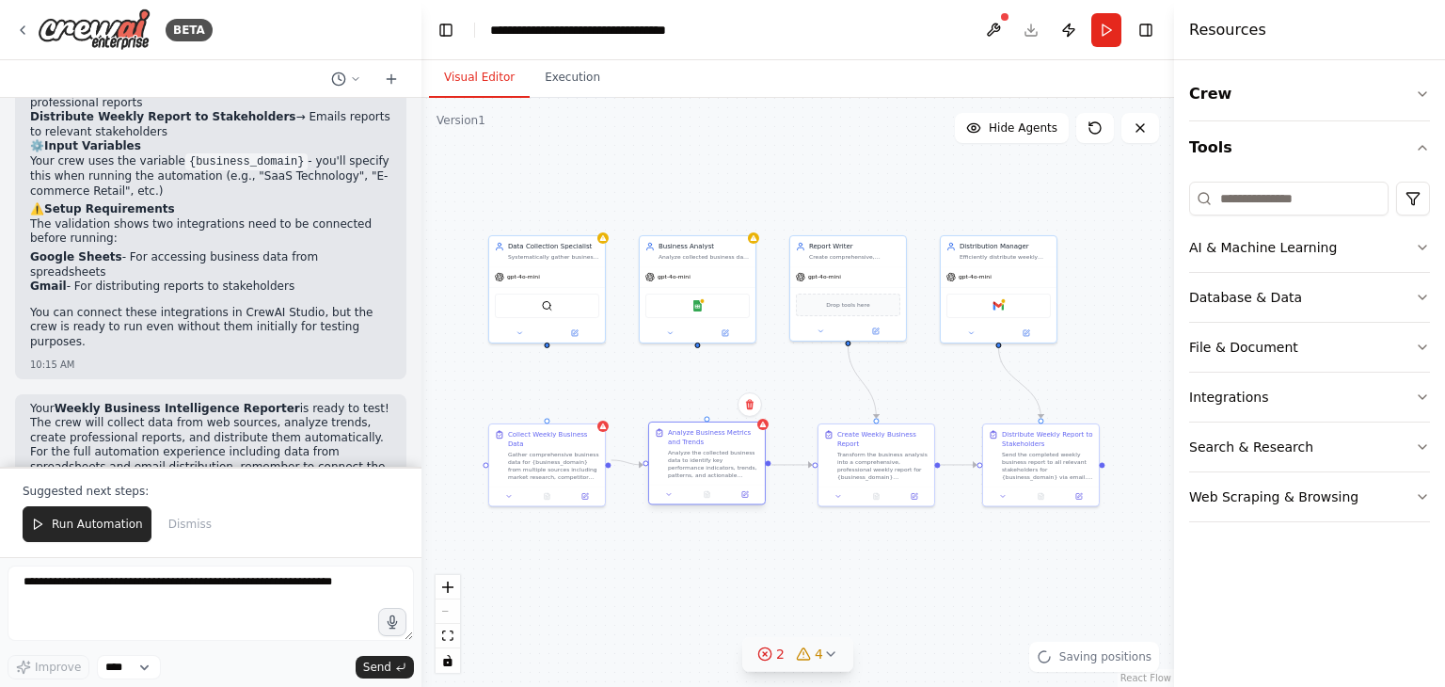
click at [707, 434] on div "Analyze Business Metrics and Trends" at bounding box center [713, 437] width 91 height 19
click at [708, 577] on div ".deletable-edge-delete-btn { width: 20px; height: 20px; border: 0px solid #ffff…" at bounding box center [797, 392] width 753 height 589
drag, startPoint x: 547, startPoint y: 416, endPoint x: 547, endPoint y: 342, distance: 73.4
click at [547, 342] on div "Data Collection Specialist Systematically gather business data from multiple so…" at bounding box center [629, 335] width 376 height 294
click at [547, 342] on div at bounding box center [547, 344] width 6 height 6
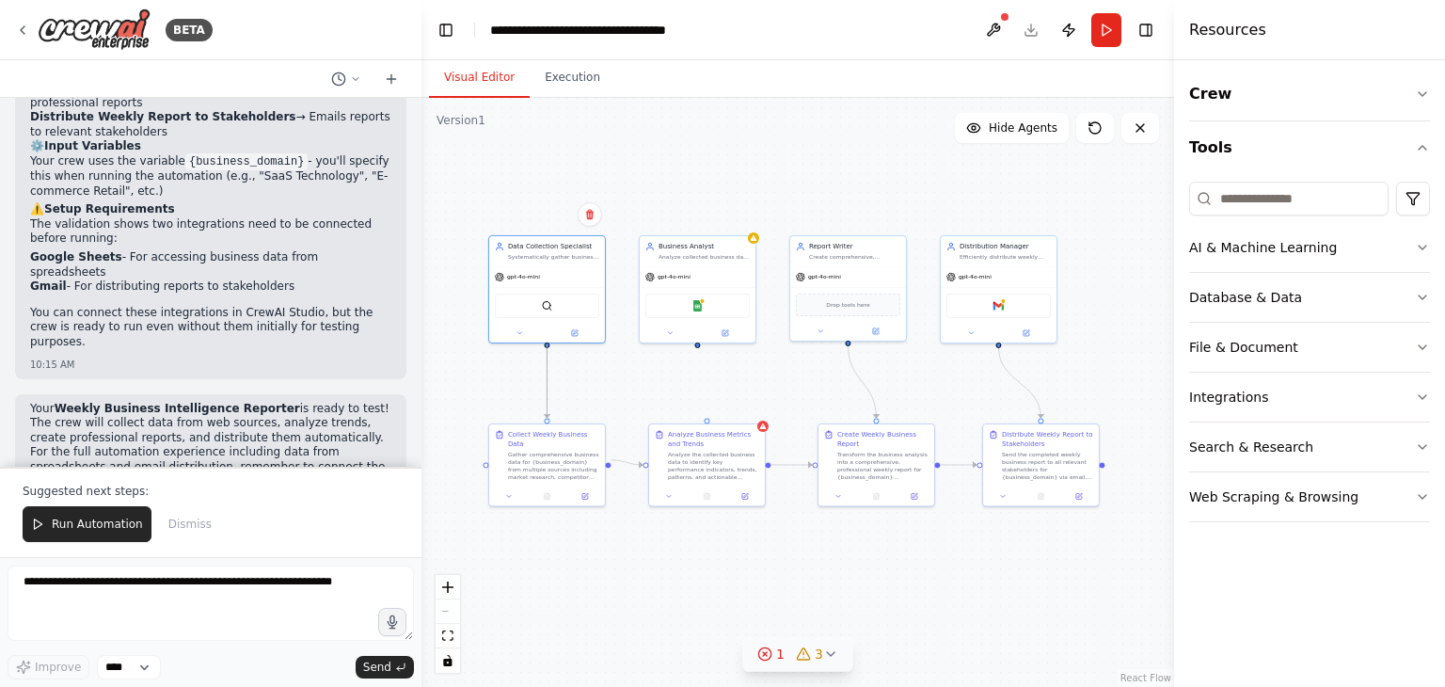
drag, startPoint x: 547, startPoint y: 342, endPoint x: 547, endPoint y: 413, distance: 70.6
click at [547, 413] on div ".deletable-edge-delete-btn { width: 20px; height: 20px; border: 0px solid #ffff…" at bounding box center [629, 335] width 376 height 294
drag, startPoint x: 705, startPoint y: 419, endPoint x: 696, endPoint y: 347, distance: 72.0
click at [696, 347] on div ".deletable-edge-delete-btn { width: 20px; height: 20px; border: 0px solid #ffff…" at bounding box center [797, 392] width 753 height 589
click at [696, 347] on div at bounding box center [697, 345] width 6 height 6
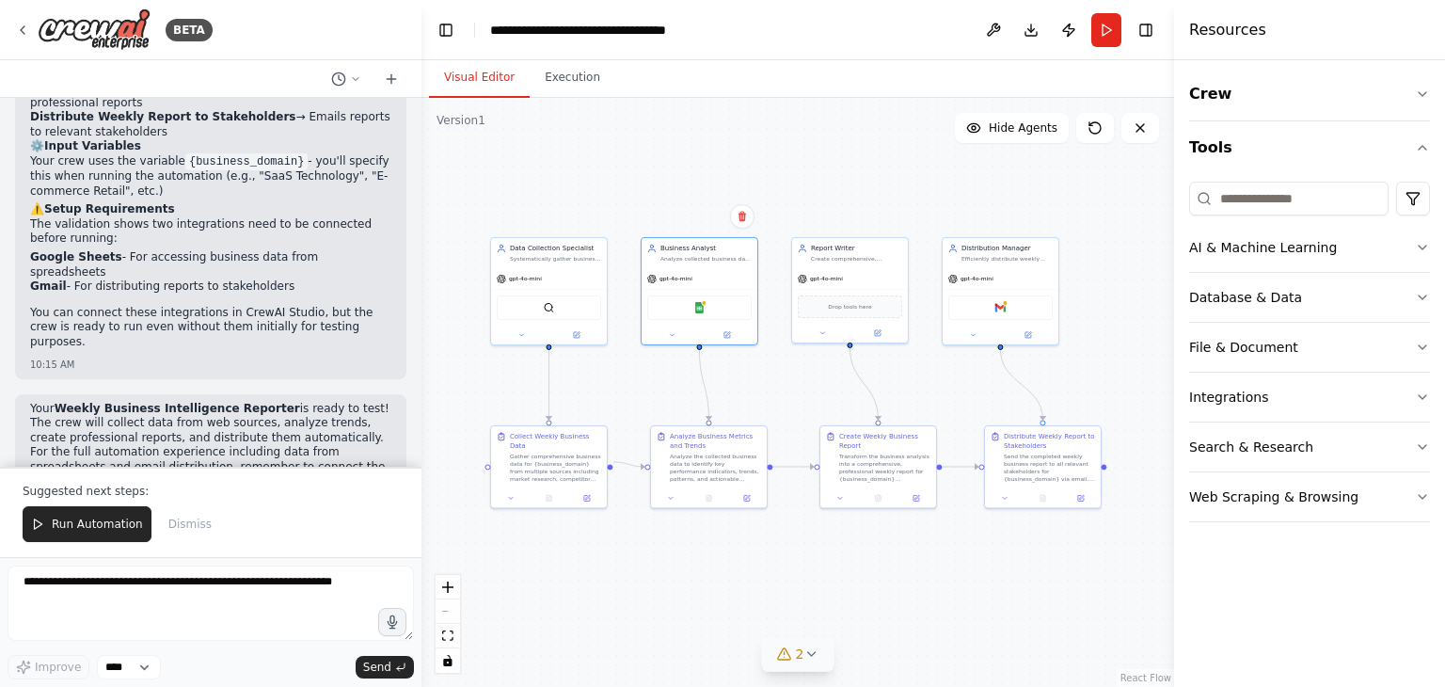
drag, startPoint x: 696, startPoint y: 347, endPoint x: 676, endPoint y: 350, distance: 20.9
click at [676, 350] on div ".deletable-edge-delete-btn { width: 20px; height: 20px; border: 0px solid #ffff…" at bounding box center [797, 392] width 753 height 589
click at [870, 582] on div ".deletable-edge-delete-btn { width: 20px; height: 20px; border: 0px solid #ffff…" at bounding box center [797, 392] width 753 height 589
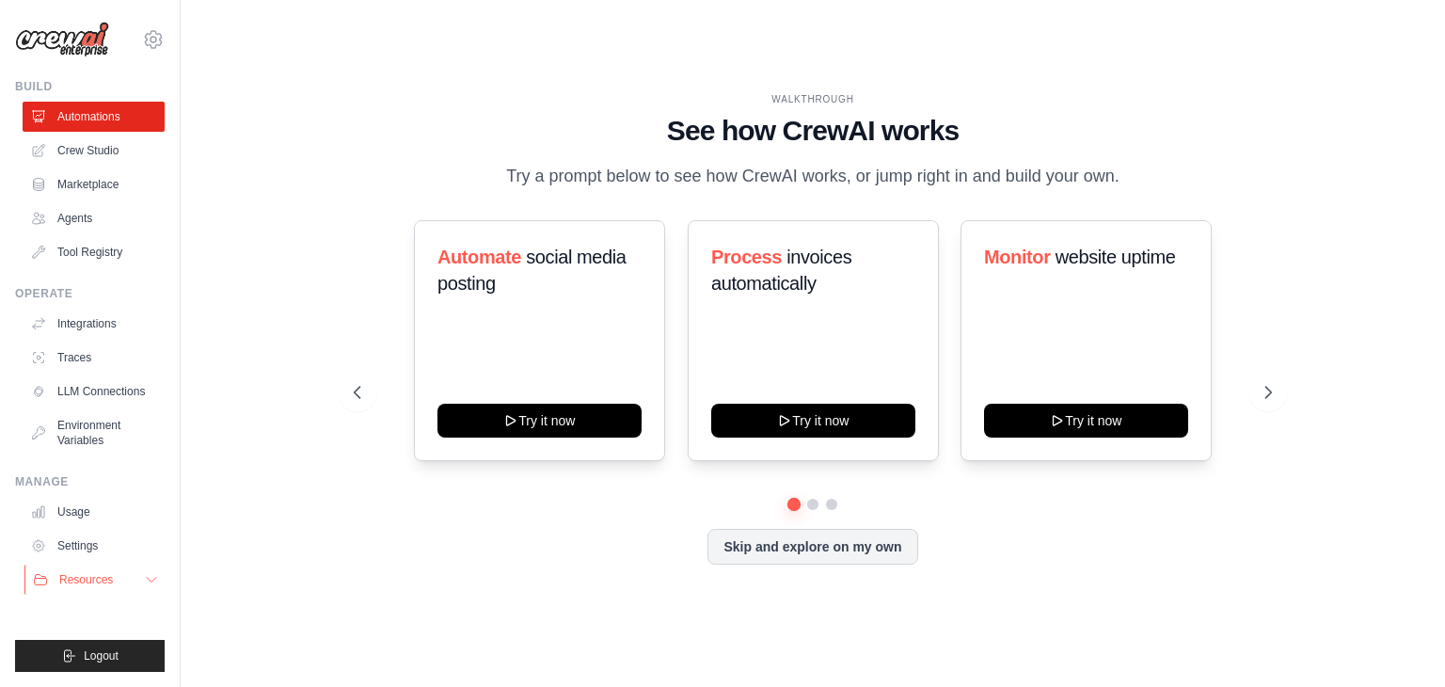
click at [142, 580] on button "Resources" at bounding box center [95, 579] width 142 height 30
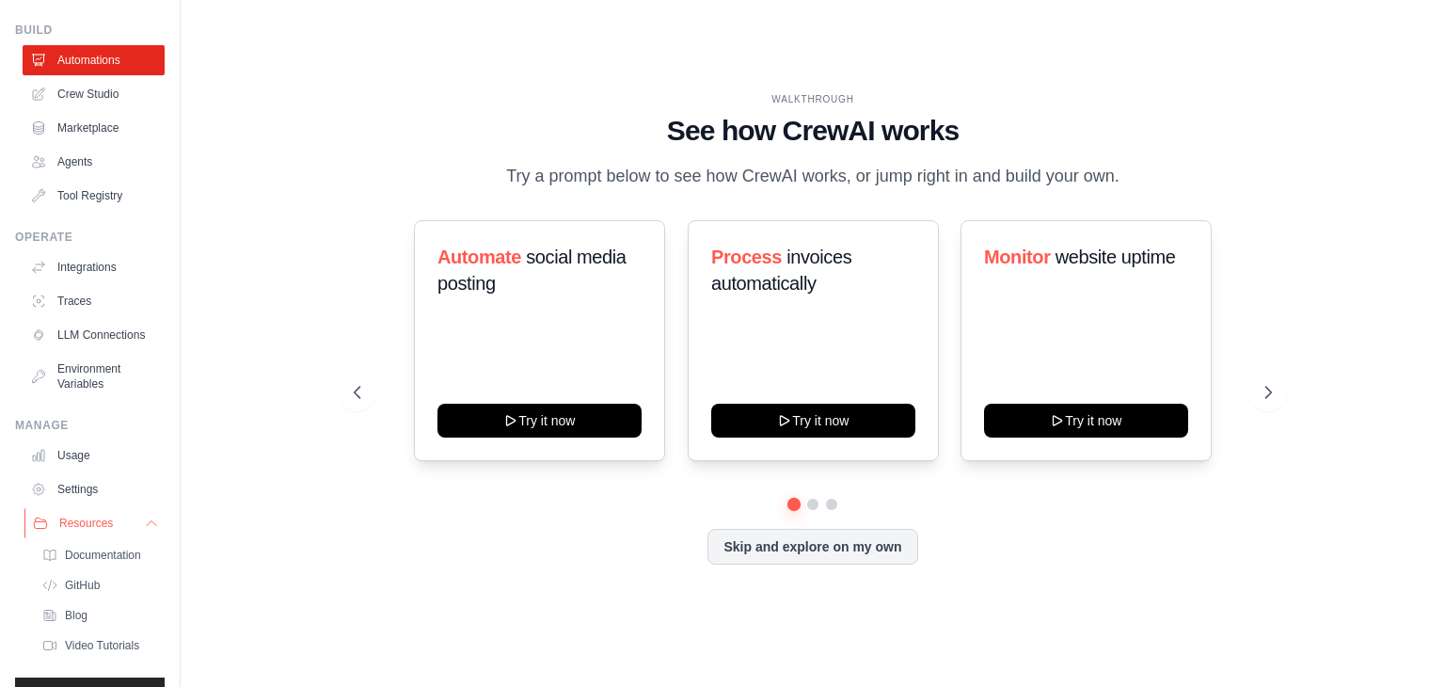
scroll to position [109, 0]
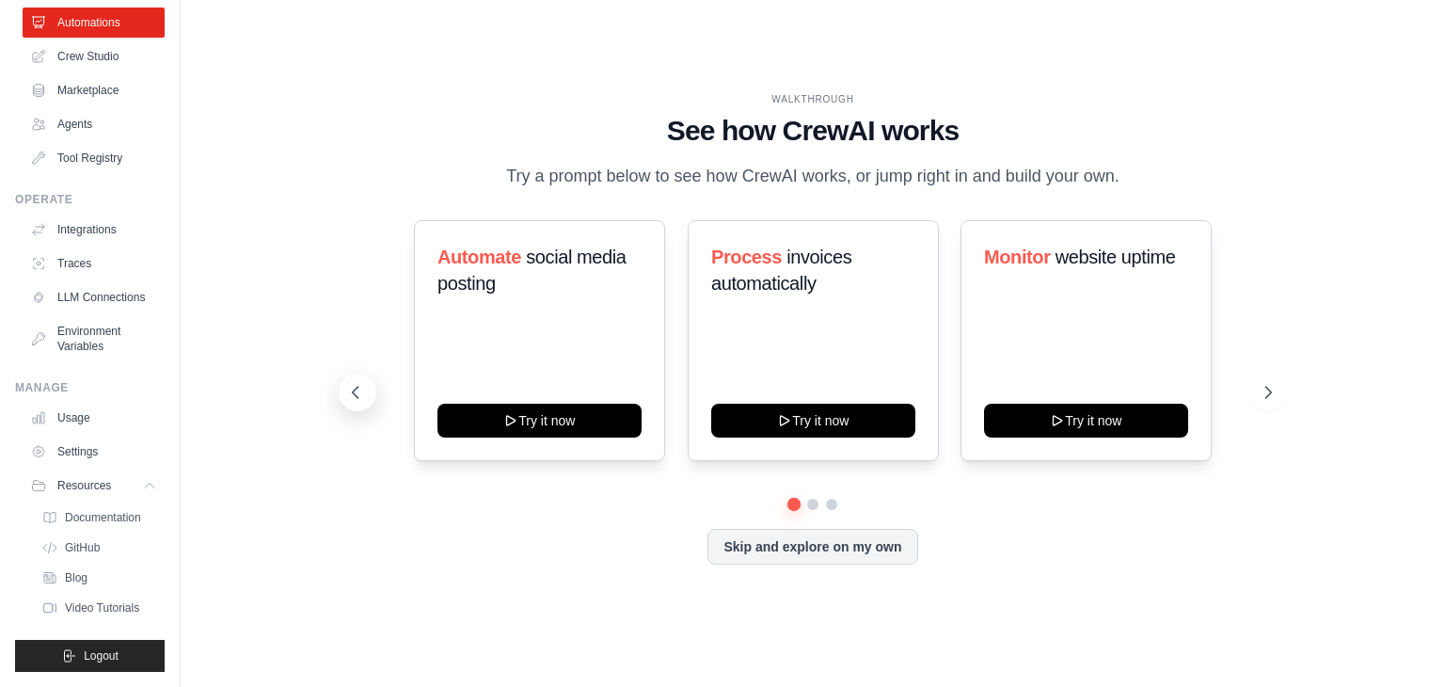
click at [354, 399] on icon at bounding box center [355, 392] width 19 height 19
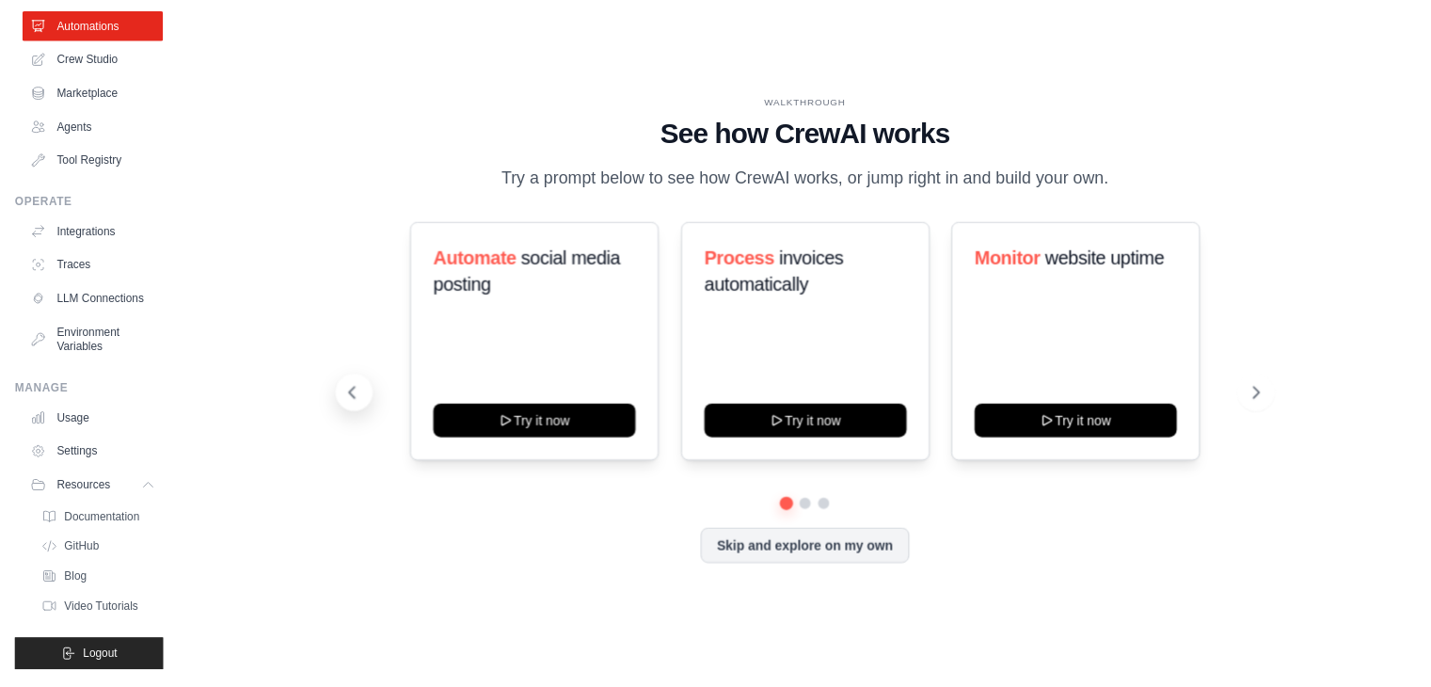
scroll to position [0, 0]
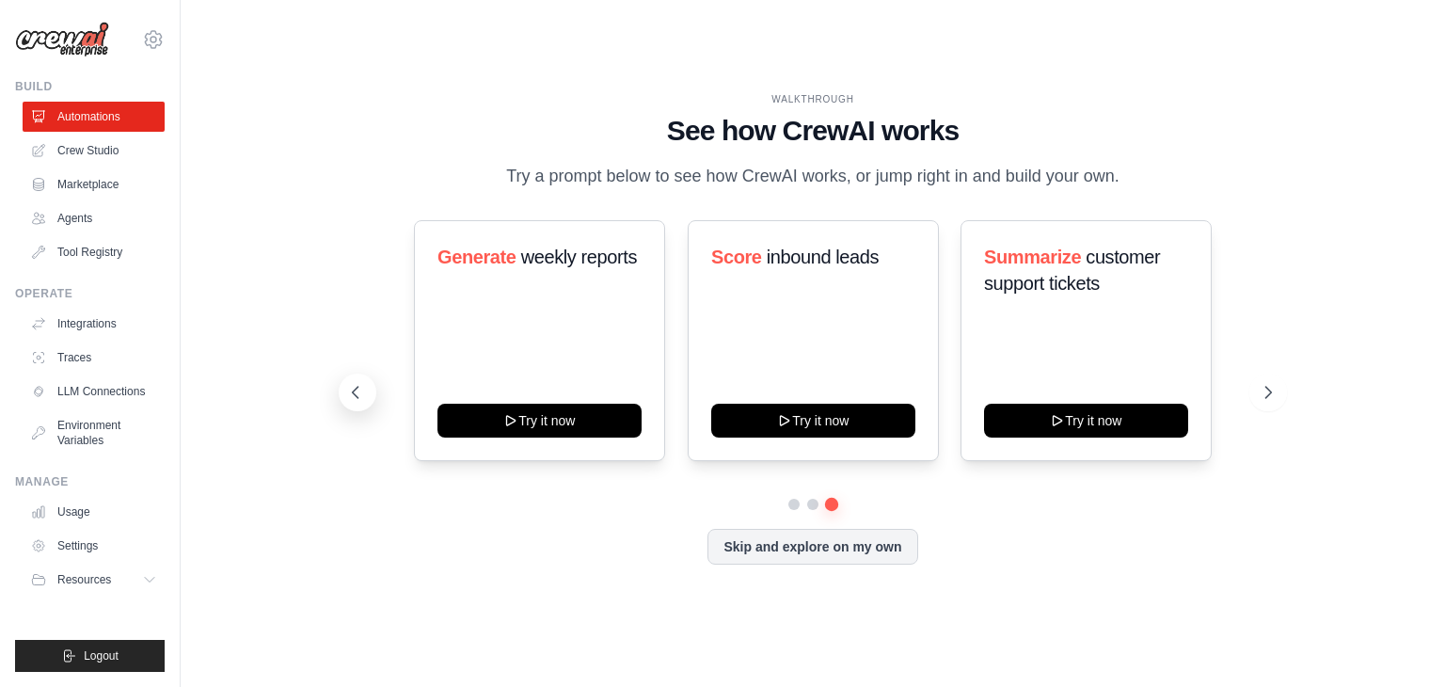
click at [354, 399] on icon at bounding box center [355, 392] width 19 height 19
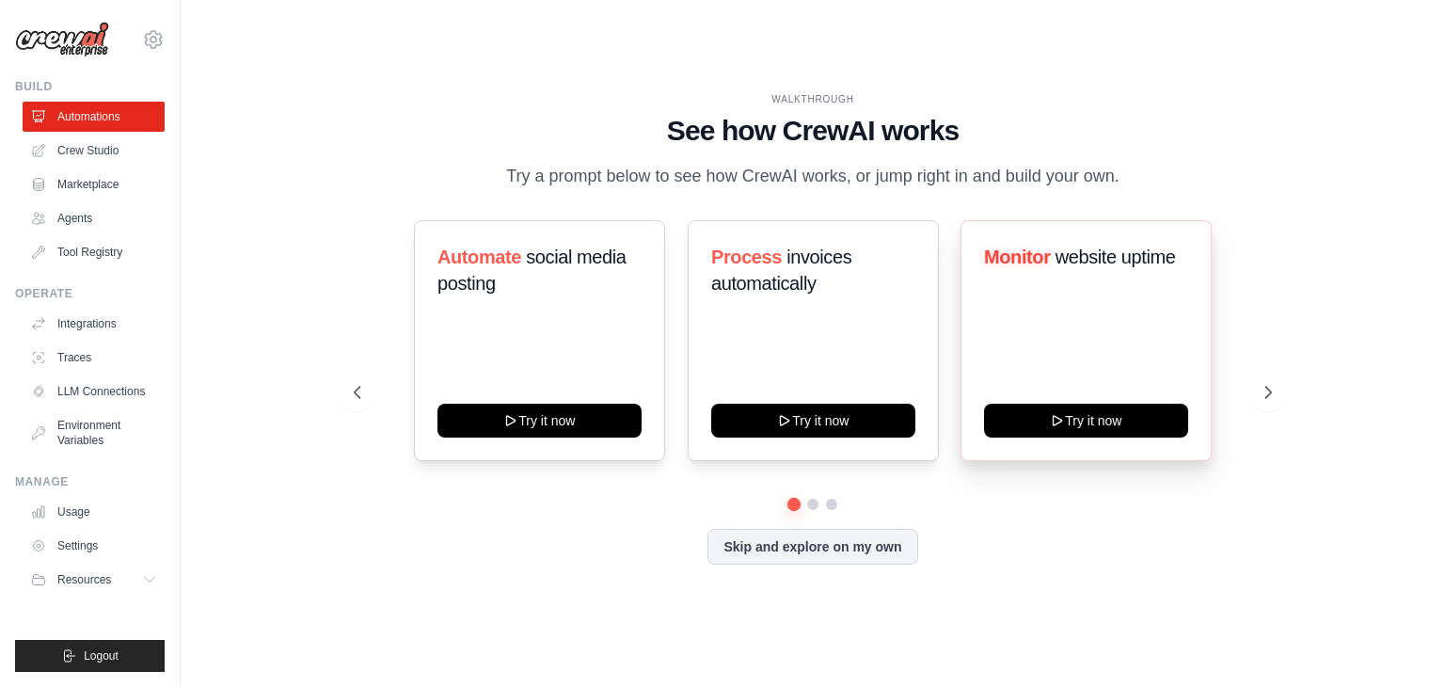
click at [1121, 257] on span "website uptime" at bounding box center [1116, 256] width 120 height 21
drag, startPoint x: 1121, startPoint y: 257, endPoint x: 1050, endPoint y: 261, distance: 71.6
click at [1050, 261] on h3 "Monitor website uptime" at bounding box center [1086, 257] width 204 height 26
click at [1050, 275] on div "Monitor website uptime" at bounding box center [1086, 264] width 204 height 41
click at [104, 220] on link "Agents" at bounding box center [95, 218] width 142 height 30
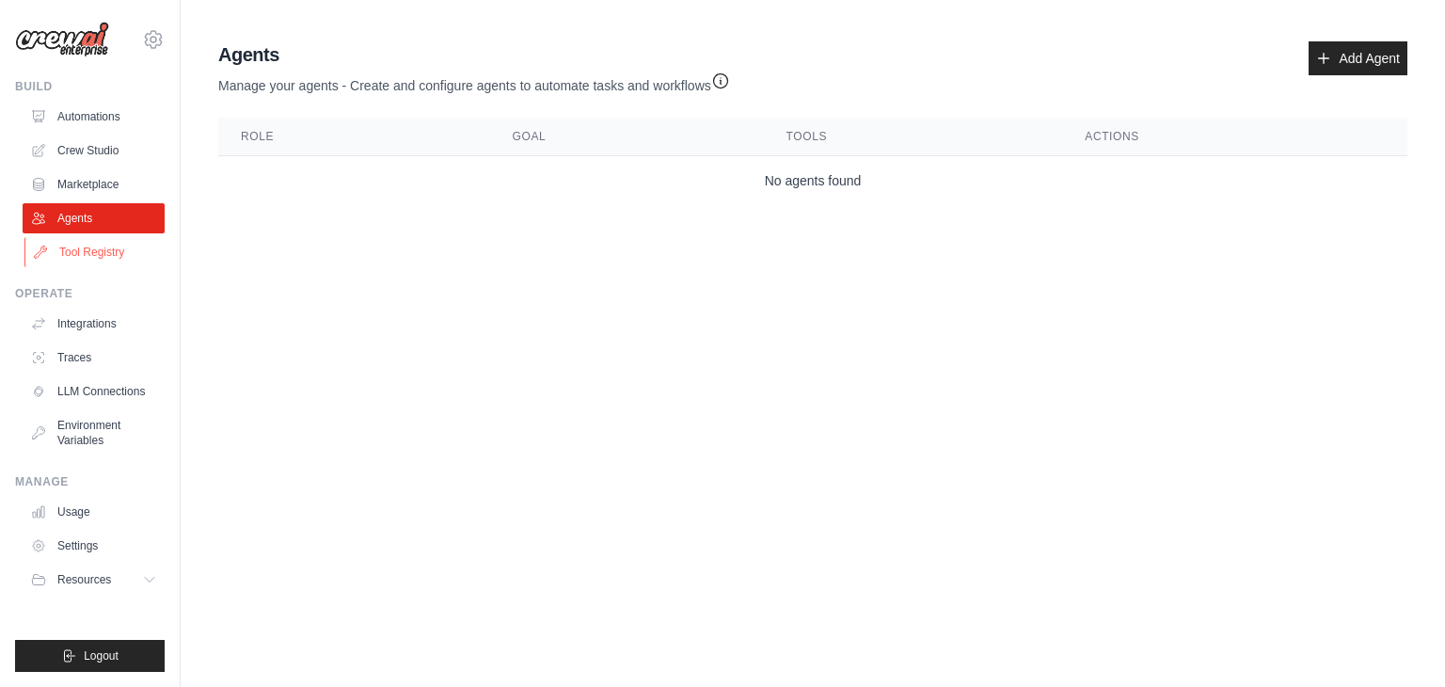
click at [91, 254] on link "Tool Registry" at bounding box center [95, 252] width 142 height 30
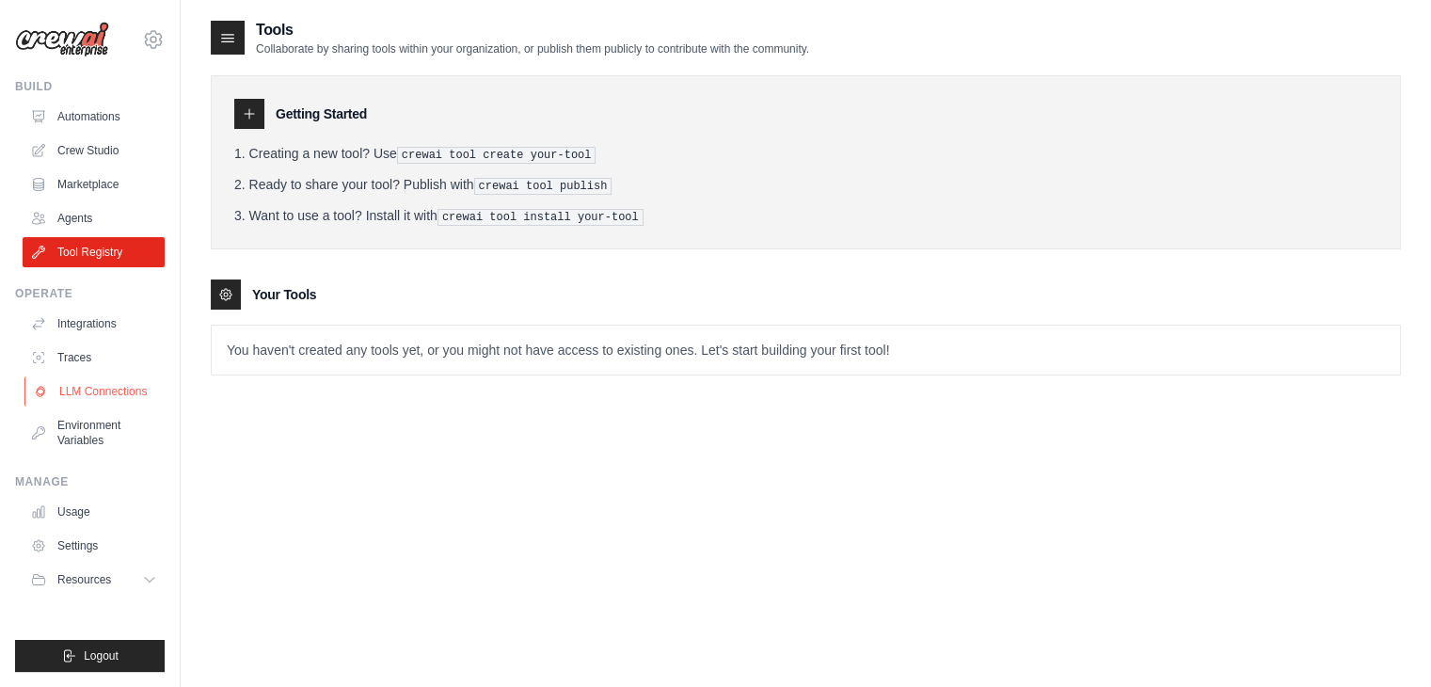
click at [76, 393] on link "LLM Connections" at bounding box center [95, 391] width 142 height 30
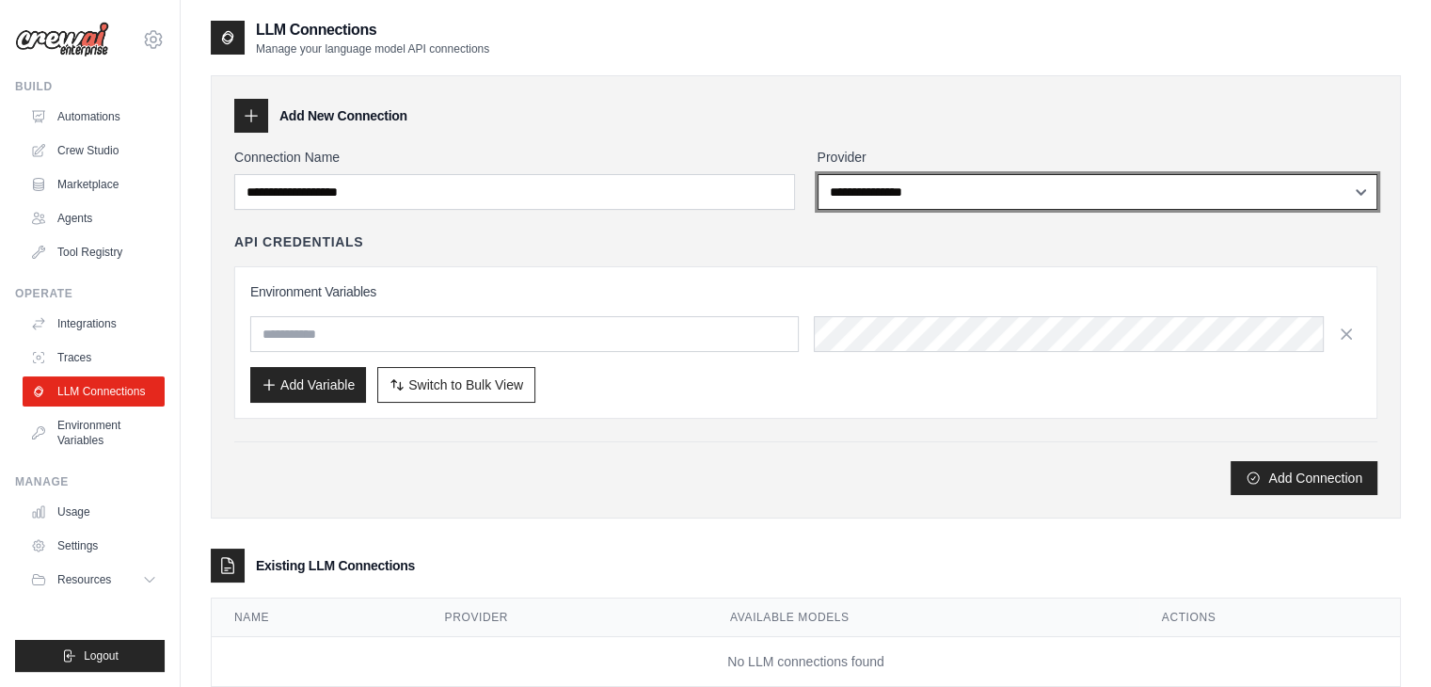
click at [951, 195] on select "**********" at bounding box center [1098, 192] width 561 height 36
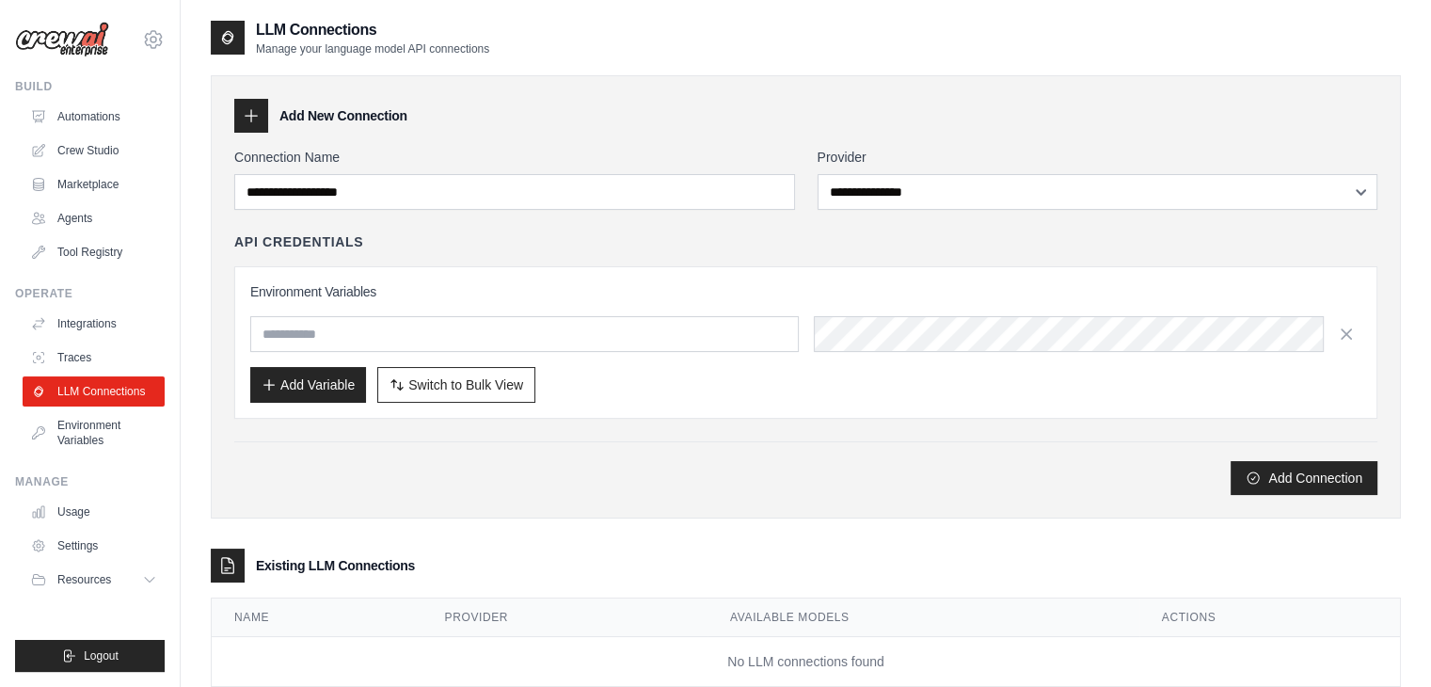
click at [719, 469] on div "Add Connection" at bounding box center [805, 478] width 1143 height 34
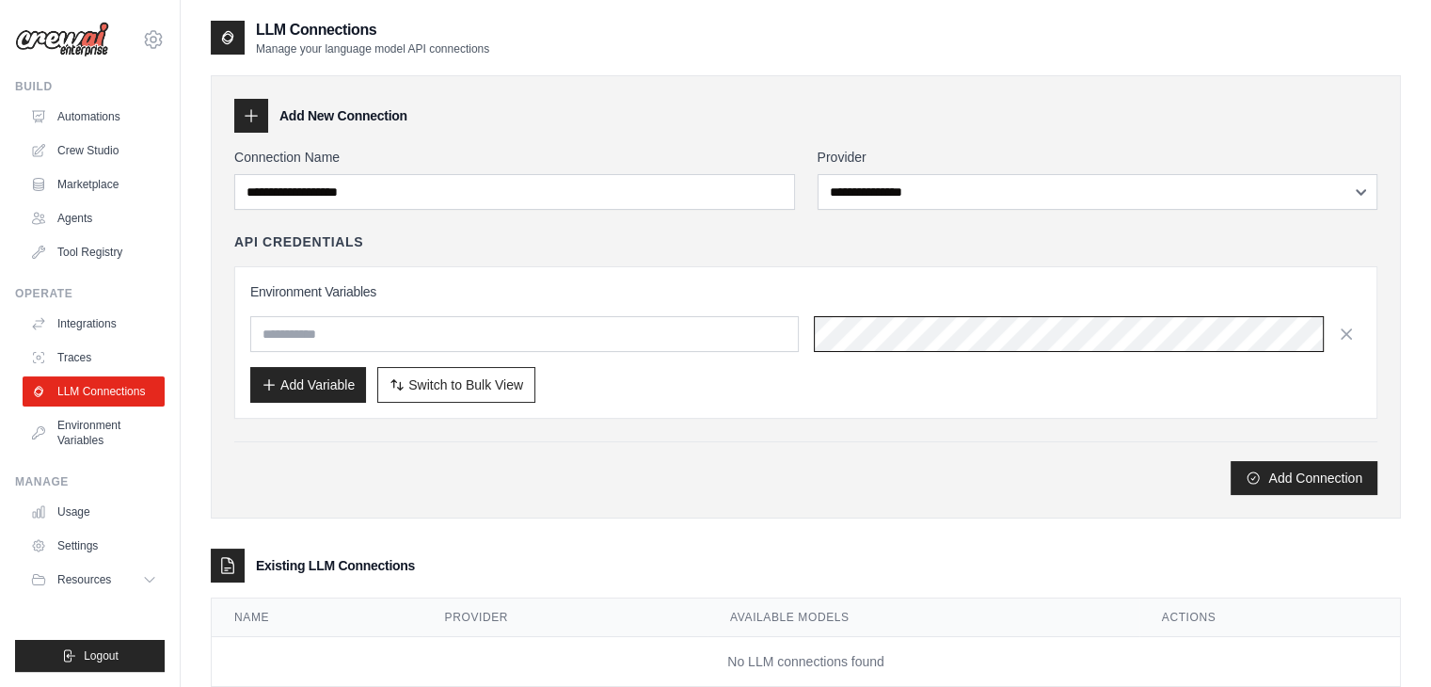
scroll to position [46, 0]
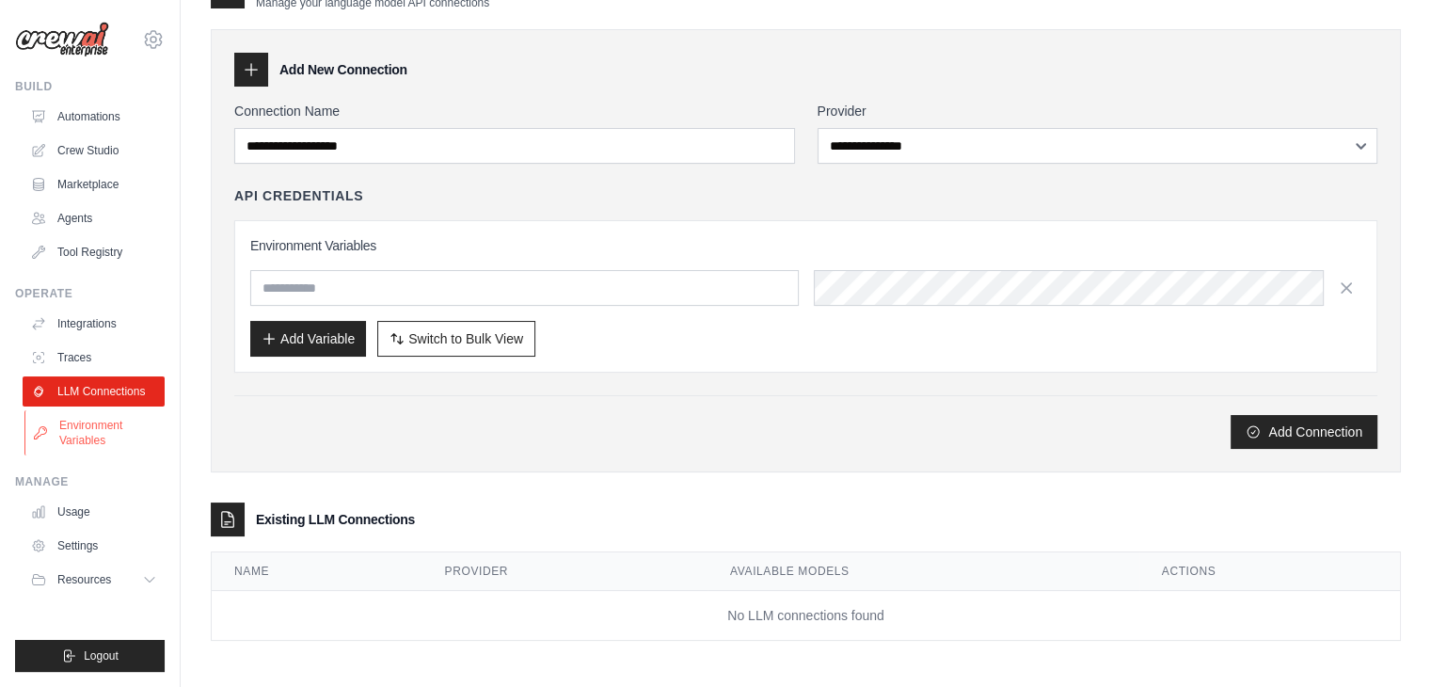
click at [58, 420] on link "Environment Variables" at bounding box center [95, 432] width 142 height 45
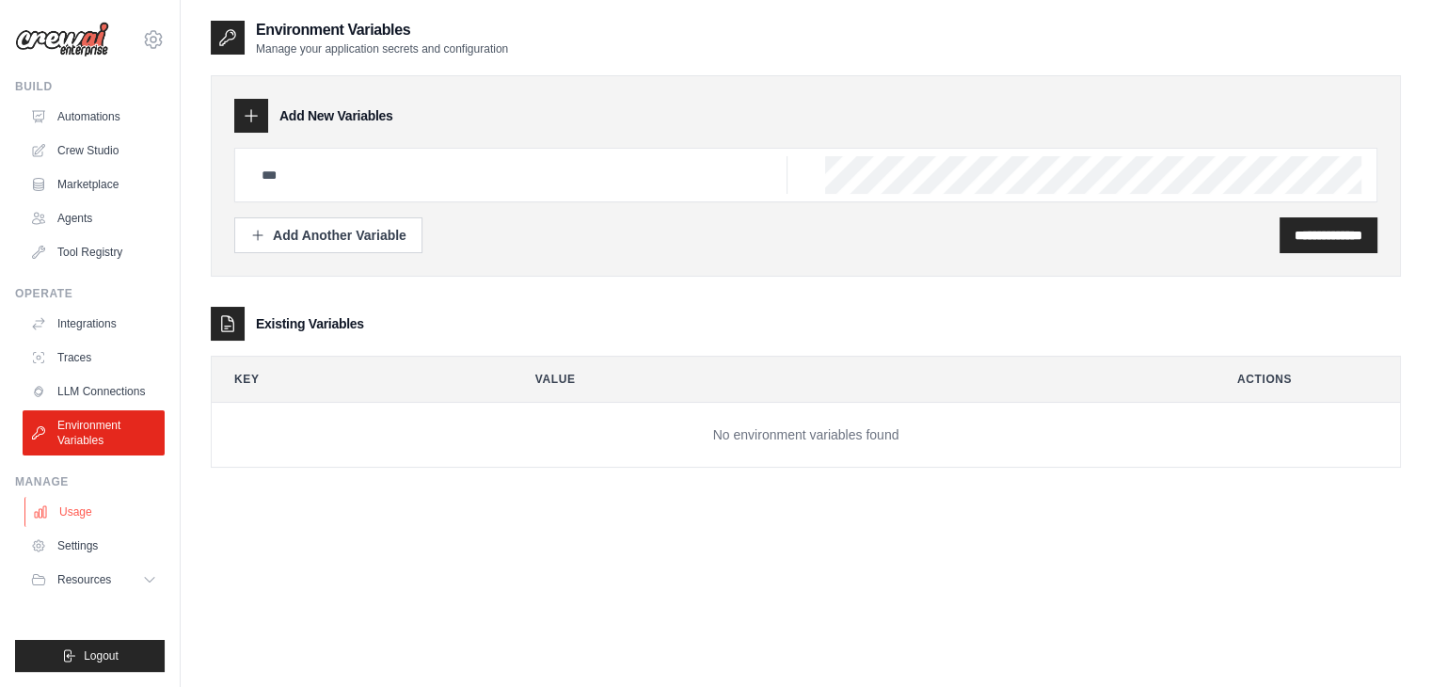
click at [64, 517] on link "Usage" at bounding box center [95, 512] width 142 height 30
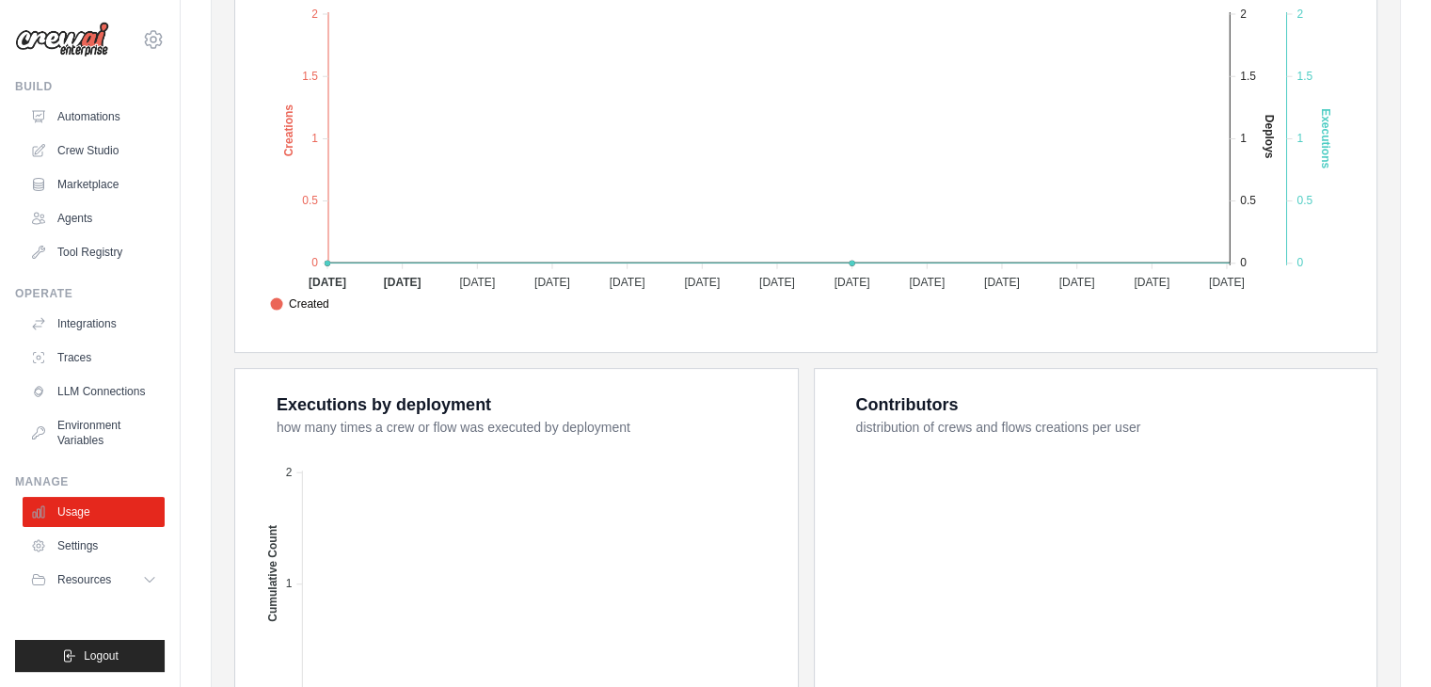
scroll to position [448, 0]
click at [72, 543] on link "Settings" at bounding box center [95, 546] width 142 height 30
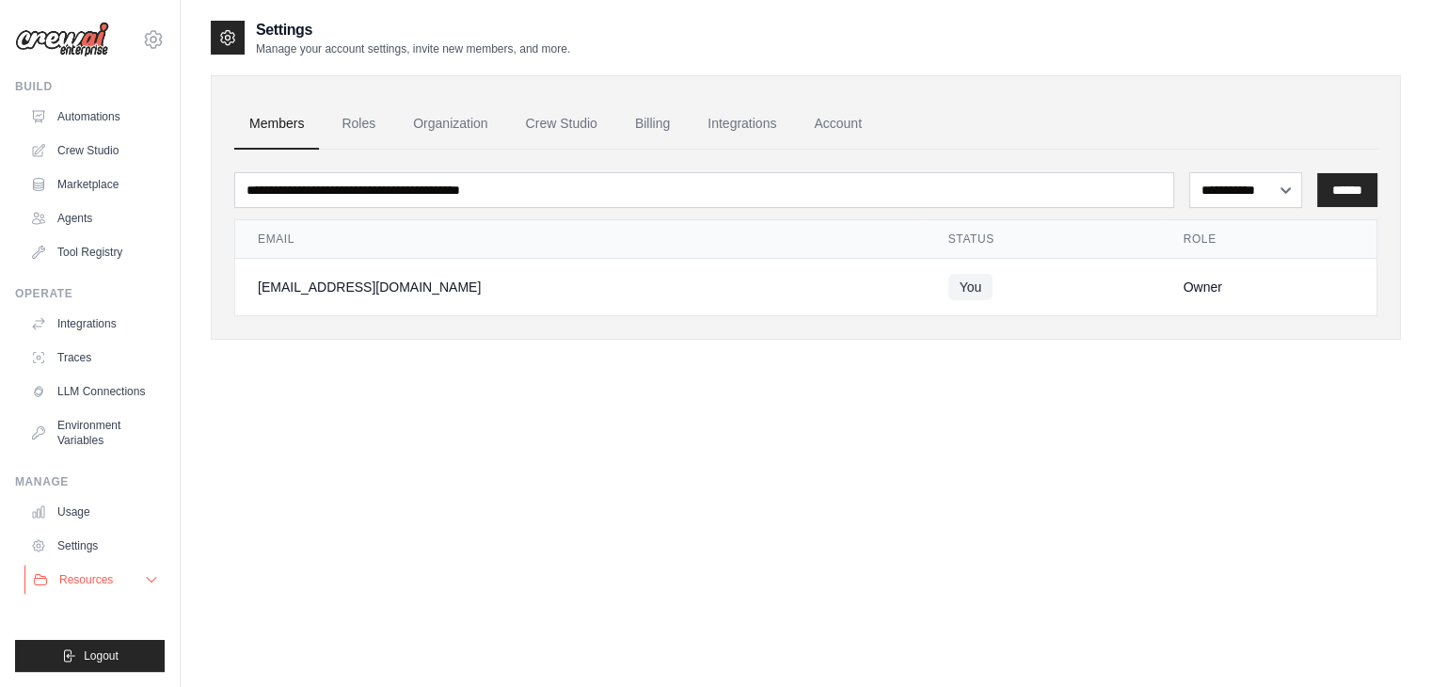
click at [105, 577] on span "Resources" at bounding box center [86, 579] width 54 height 15
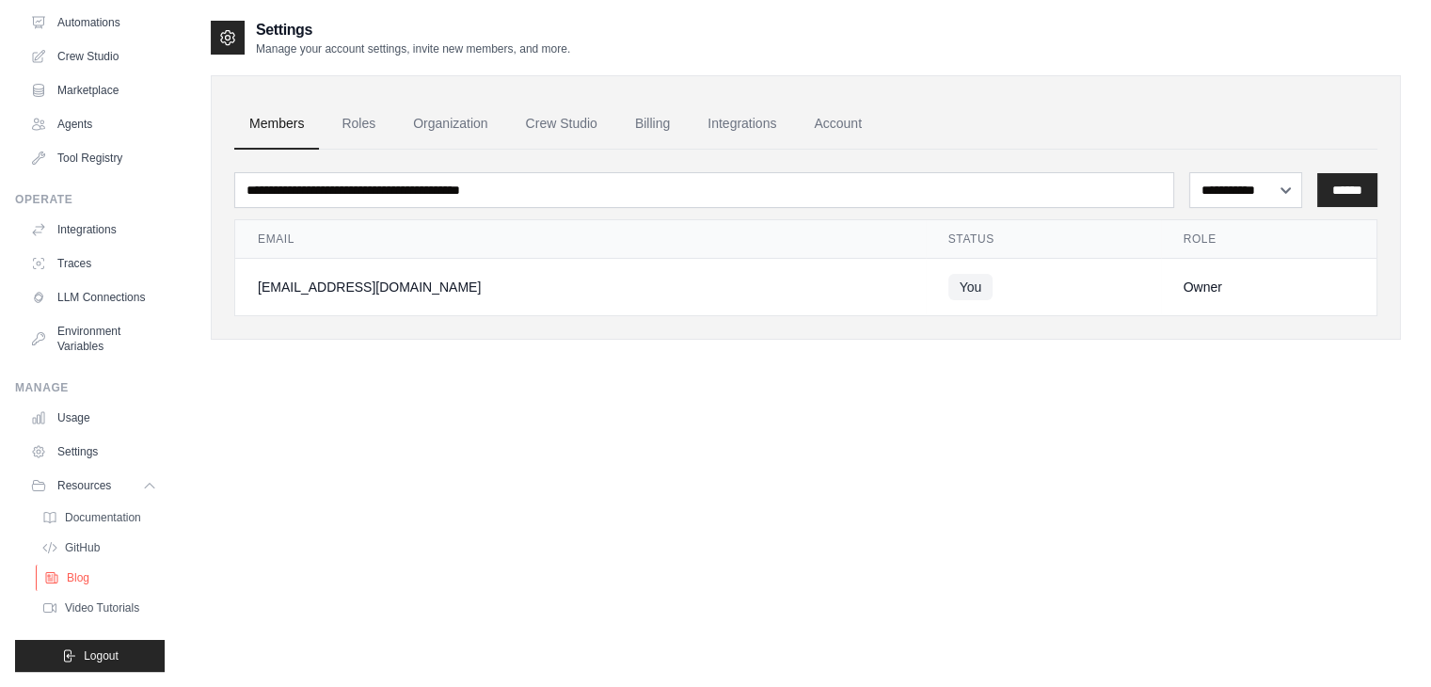
click at [84, 574] on span "Blog" at bounding box center [78, 577] width 23 height 15
click at [90, 605] on span "Video Tutorials" at bounding box center [104, 607] width 74 height 15
